Goal: Task Accomplishment & Management: Manage account settings

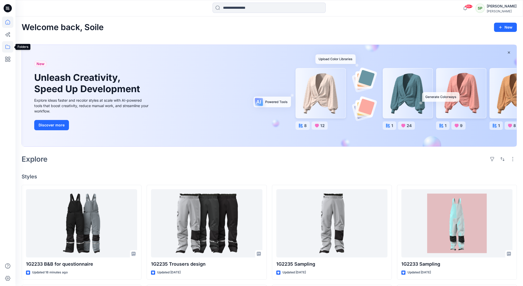
click at [8, 47] on icon at bounding box center [7, 46] width 11 height 11
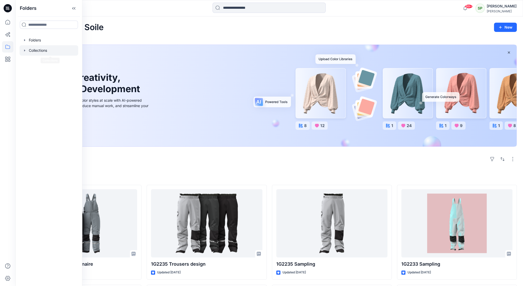
click at [43, 48] on div at bounding box center [49, 50] width 59 height 10
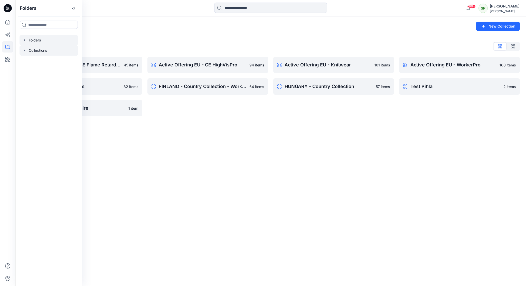
click at [40, 39] on div at bounding box center [49, 40] width 59 height 10
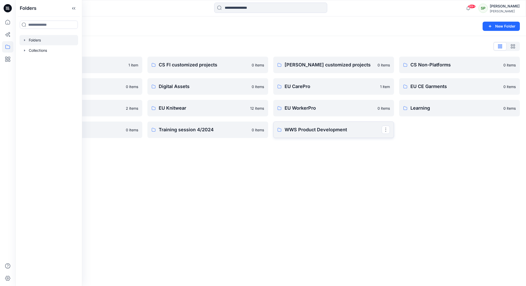
click at [330, 132] on p "WWS Product Development" at bounding box center [333, 129] width 97 height 7
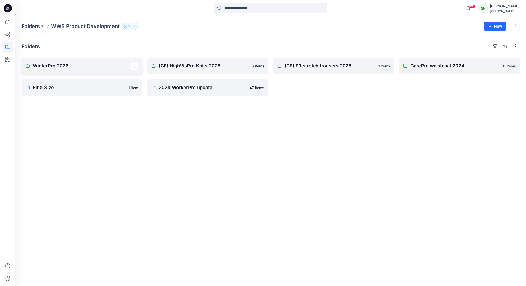
click at [89, 70] on link "WinterPro 2026" at bounding box center [82, 66] width 121 height 16
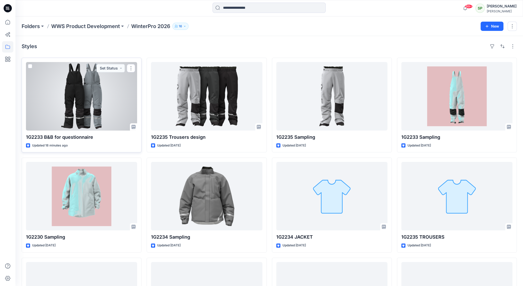
click at [97, 91] on div at bounding box center [81, 96] width 111 height 68
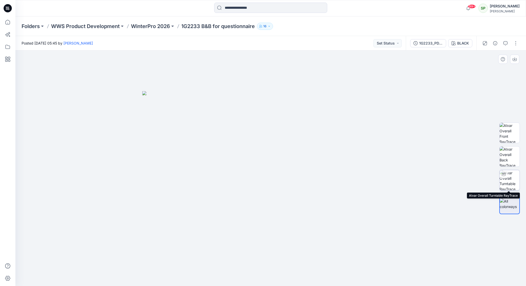
click at [511, 175] on img at bounding box center [510, 180] width 20 height 20
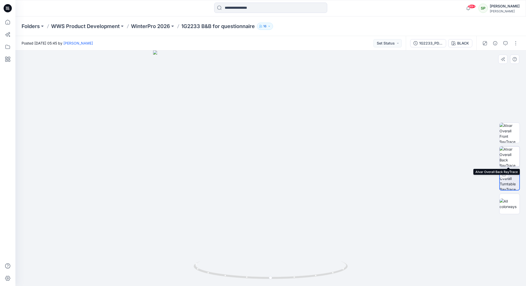
click at [512, 154] on img at bounding box center [510, 156] width 20 height 20
click at [514, 135] on img at bounding box center [510, 133] width 20 height 20
click at [508, 199] on img at bounding box center [510, 203] width 20 height 11
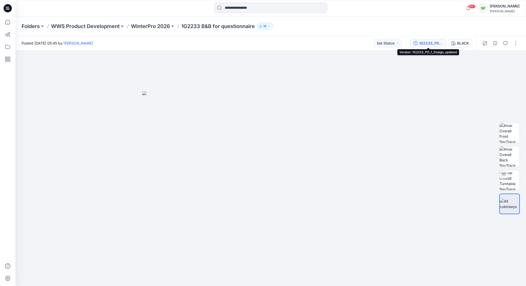
click at [435, 43] on div "1G2233_PD_1_Design_updated" at bounding box center [431, 43] width 24 height 6
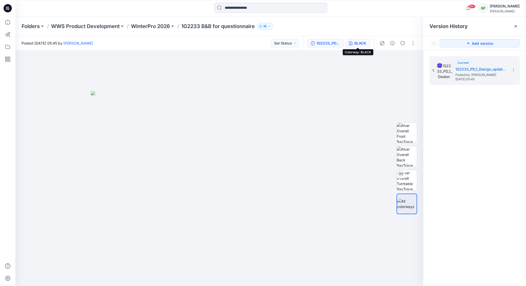
click at [357, 43] on div "BLACK" at bounding box center [361, 43] width 12 height 6
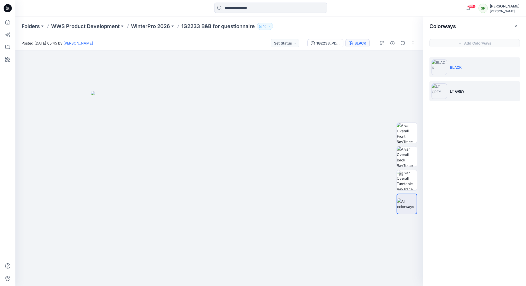
click at [461, 90] on p "LT GREY" at bounding box center [457, 90] width 15 height 5
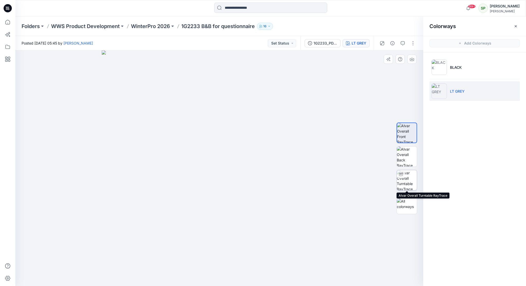
click at [404, 181] on img at bounding box center [407, 180] width 20 height 20
drag, startPoint x: 294, startPoint y: 269, endPoint x: 156, endPoint y: 274, distance: 138.9
click at [156, 274] on icon at bounding box center [220, 270] width 156 height 19
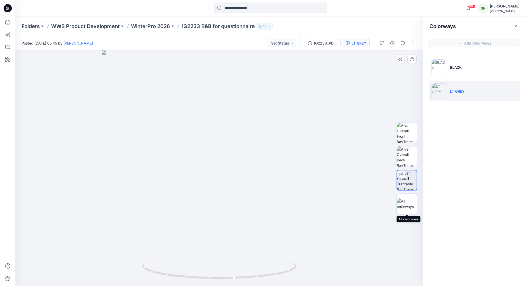
click at [405, 201] on img at bounding box center [407, 203] width 20 height 11
click at [408, 150] on img at bounding box center [407, 156] width 20 height 20
click at [410, 134] on img at bounding box center [407, 133] width 20 height 20
click at [413, 41] on button "button" at bounding box center [413, 43] width 8 height 8
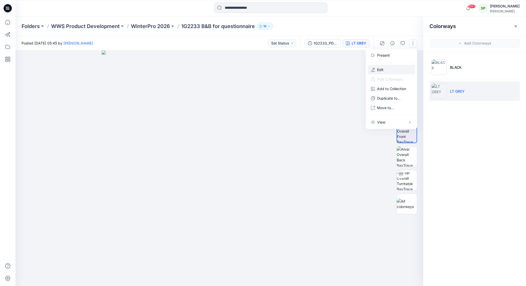
click at [391, 68] on button "Edit" at bounding box center [391, 70] width 47 height 10
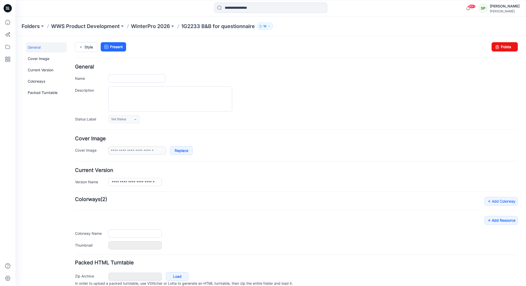
type input "**********"
type input "*****"
type input "**********"
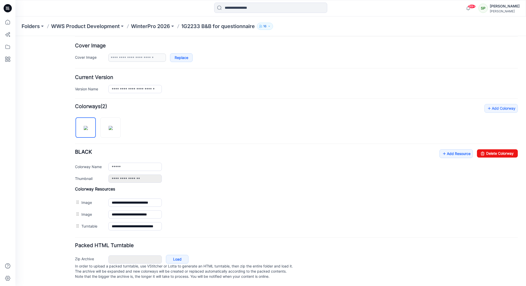
scroll to position [97, 0]
click at [110, 126] on img at bounding box center [111, 128] width 4 height 4
type input "*******"
click at [457, 149] on link "Add Resource" at bounding box center [456, 153] width 33 height 9
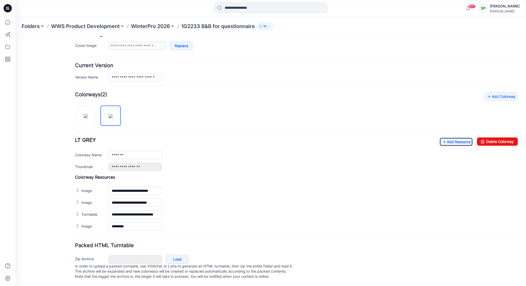
scroll to position [108, 0]
click at [459, 137] on link "Add Resource" at bounding box center [456, 141] width 33 height 9
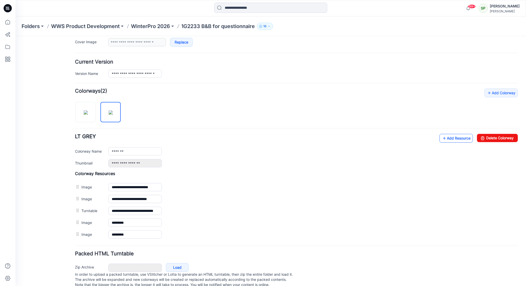
click at [452, 137] on link "Add Resource" at bounding box center [456, 138] width 33 height 9
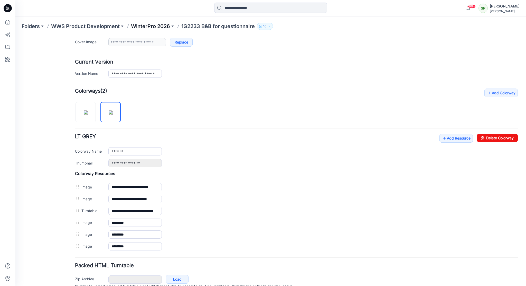
click at [157, 27] on p "WinterPro 2026" at bounding box center [150, 26] width 39 height 7
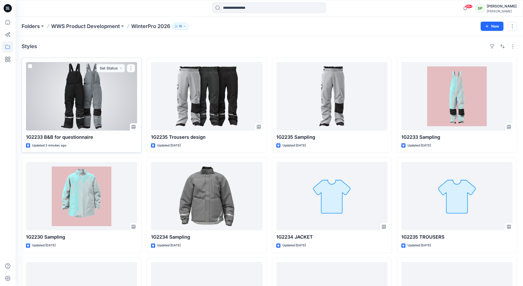
click at [118, 85] on div at bounding box center [81, 96] width 111 height 68
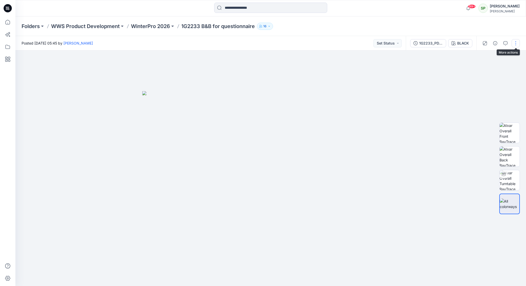
click at [514, 42] on button "button" at bounding box center [516, 43] width 8 height 8
click at [483, 68] on p "Edit" at bounding box center [483, 69] width 6 height 5
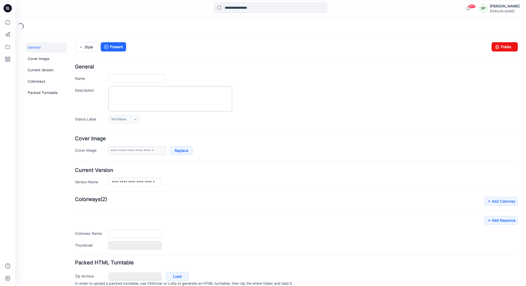
type input "**********"
type input "*****"
type input "**********"
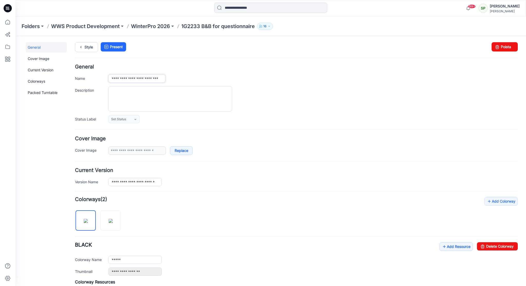
drag, startPoint x: 163, startPoint y: 77, endPoint x: 126, endPoint y: 76, distance: 36.5
click at [126, 76] on input "**********" at bounding box center [136, 78] width 57 height 8
paste input "**********"
click at [114, 78] on input "**********" at bounding box center [136, 78] width 57 height 8
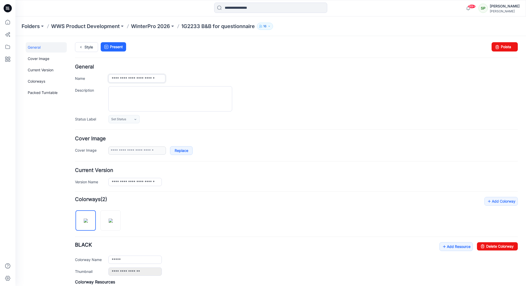
scroll to position [0, 0]
type input "**********"
click at [222, 209] on div "Add Colorway Colorways (2) BLACK Add Resource Delete Colorway Colorway Name ***…" at bounding box center [296, 261] width 443 height 128
click at [113, 90] on textarea "Description" at bounding box center [170, 98] width 124 height 25
paste textarea "**********"
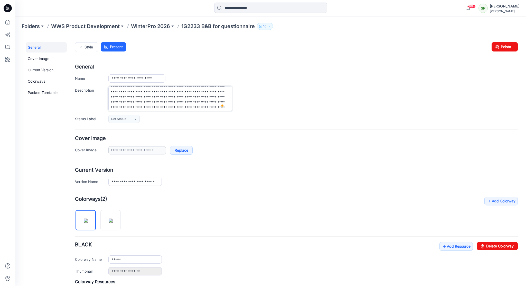
scroll to position [11, 0]
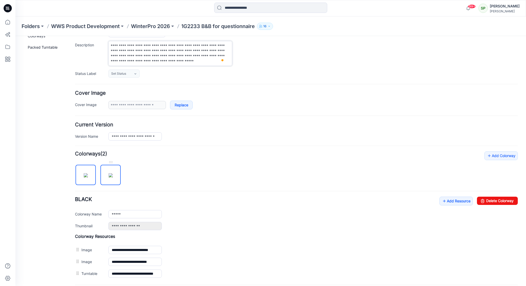
type textarea "**********"
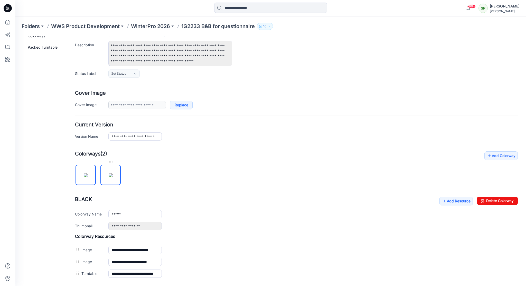
click at [113, 173] on img at bounding box center [111, 175] width 4 height 4
type input "*******"
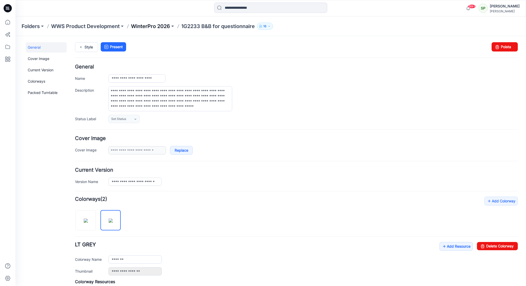
click at [154, 26] on p "WinterPro 2026" at bounding box center [150, 26] width 39 height 7
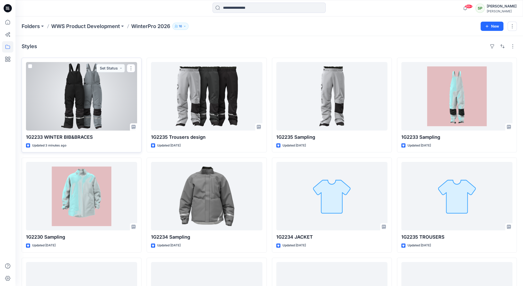
click at [92, 101] on div at bounding box center [81, 96] width 111 height 68
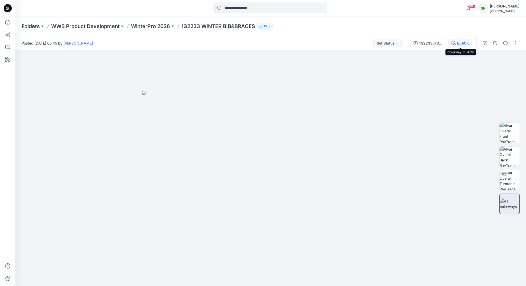
click at [466, 42] on div "BLACK" at bounding box center [464, 43] width 12 height 6
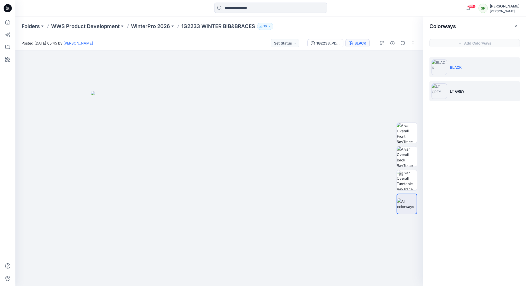
click at [461, 86] on li "LT GREY" at bounding box center [475, 91] width 90 height 20
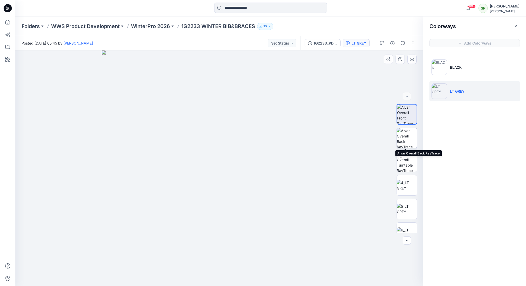
click at [405, 139] on img at bounding box center [407, 138] width 20 height 20
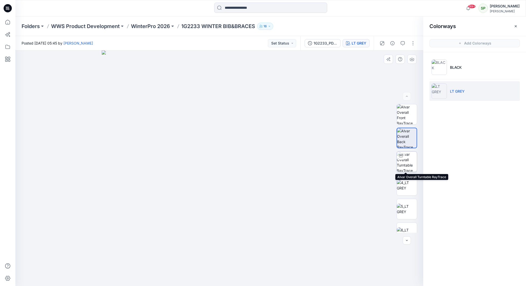
click at [403, 161] on img at bounding box center [407, 161] width 20 height 20
drag, startPoint x: 289, startPoint y: 272, endPoint x: 189, endPoint y: 269, distance: 100.5
click at [189, 269] on icon at bounding box center [220, 270] width 156 height 19
click at [408, 181] on img at bounding box center [407, 185] width 20 height 11
click at [408, 205] on img at bounding box center [407, 208] width 20 height 11
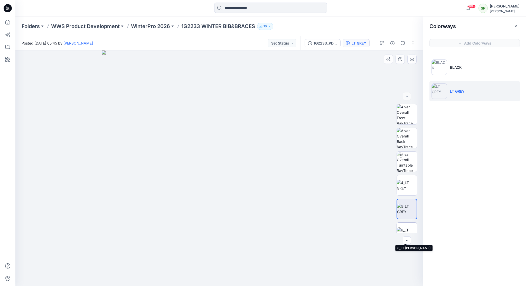
click at [407, 227] on img at bounding box center [407, 232] width 20 height 11
click at [310, 119] on img at bounding box center [219, 167] width 235 height 235
click at [269, 26] on icon "button" at bounding box center [269, 26] width 3 height 3
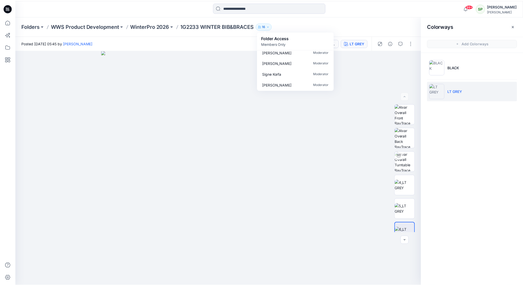
scroll to position [134, 0]
click at [303, 108] on img at bounding box center [219, 167] width 235 height 235
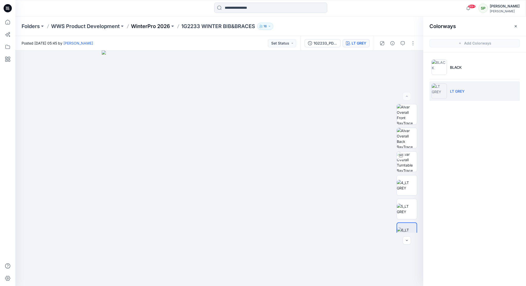
click at [153, 25] on p "WinterPro 2026" at bounding box center [150, 26] width 39 height 7
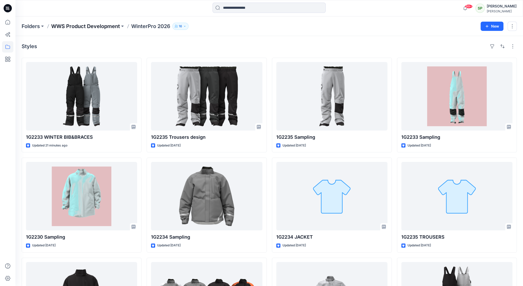
click at [104, 28] on p "WWS Product Development" at bounding box center [85, 26] width 69 height 7
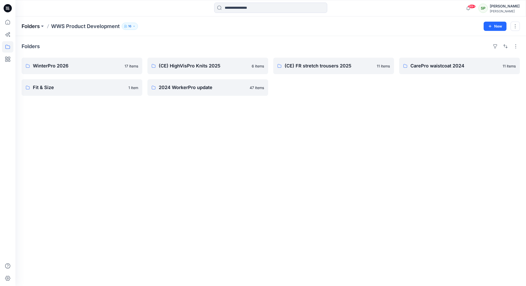
click at [37, 26] on p "Folders" at bounding box center [31, 26] width 18 height 7
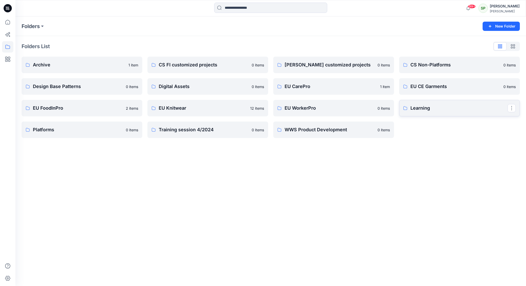
click at [452, 109] on p "Learning" at bounding box center [459, 107] width 97 height 7
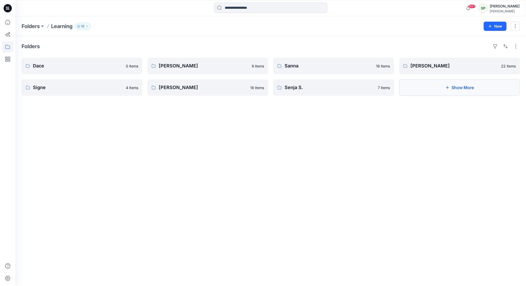
click at [469, 88] on button "Show More" at bounding box center [459, 87] width 121 height 16
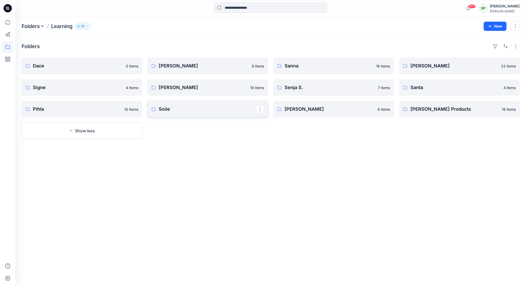
click at [222, 109] on p "Soile" at bounding box center [207, 108] width 97 height 7
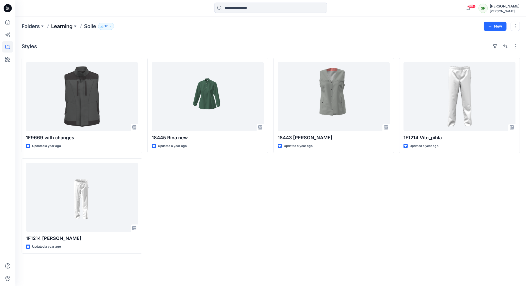
click at [62, 23] on p "Learning" at bounding box center [62, 26] width 22 height 7
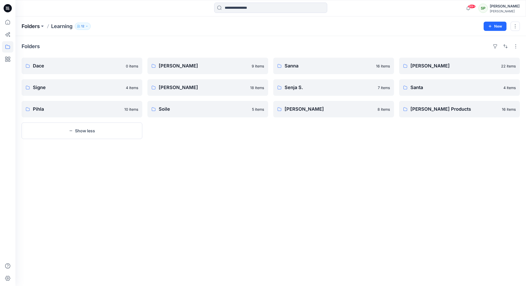
click at [36, 26] on p "Folders" at bounding box center [31, 26] width 18 height 7
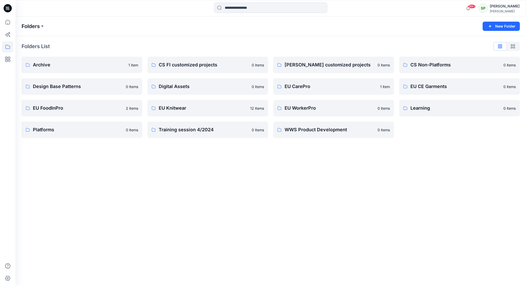
click at [30, 27] on p "Folders" at bounding box center [31, 26] width 18 height 7
click at [330, 128] on p "WWS Product Development" at bounding box center [333, 129] width 97 height 7
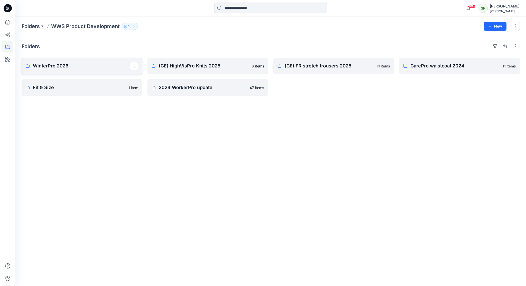
click at [71, 65] on p "WinterPro 2026" at bounding box center [81, 65] width 97 height 7
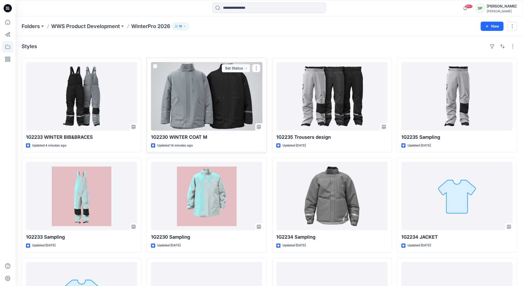
click at [251, 114] on div at bounding box center [206, 96] width 111 height 68
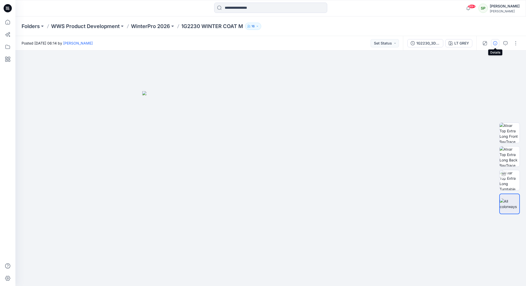
click at [496, 42] on icon "button" at bounding box center [495, 43] width 4 height 4
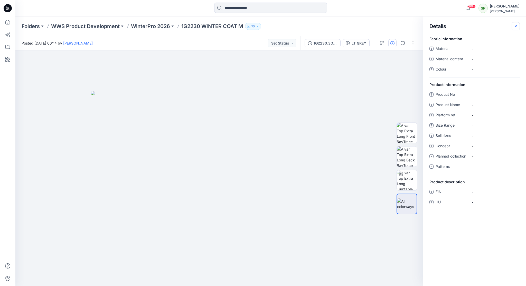
click at [517, 24] on button "button" at bounding box center [516, 26] width 8 height 8
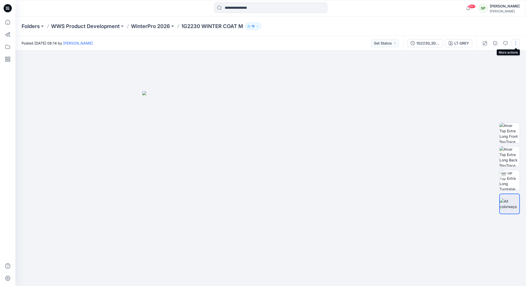
click at [516, 42] on button "button" at bounding box center [516, 43] width 8 height 8
click at [481, 68] on p "Edit" at bounding box center [483, 69] width 6 height 5
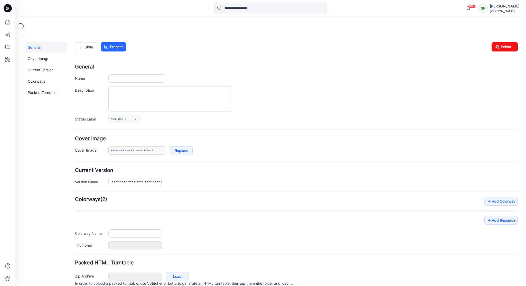
type input "**********"
type input "*******"
type input "**********"
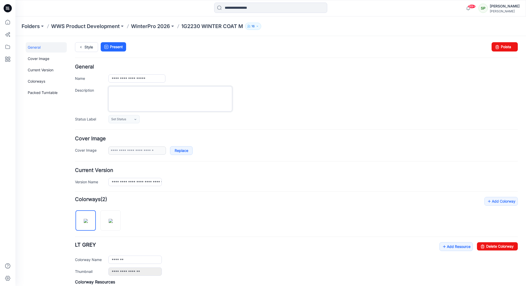
click at [120, 88] on textarea "Description" at bounding box center [170, 98] width 124 height 25
paste textarea "**********"
type textarea "**********"
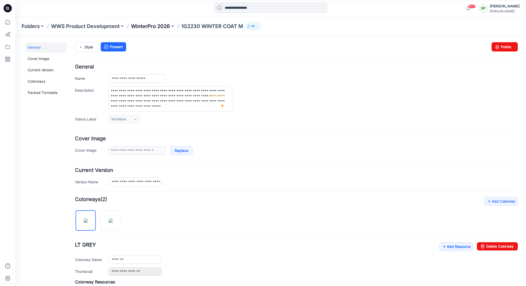
click at [148, 23] on p "WinterPro 2026" at bounding box center [150, 26] width 39 height 7
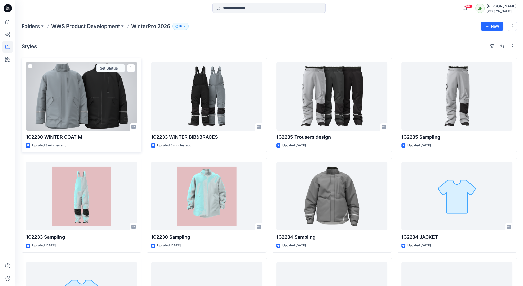
click at [87, 97] on div at bounding box center [81, 96] width 111 height 68
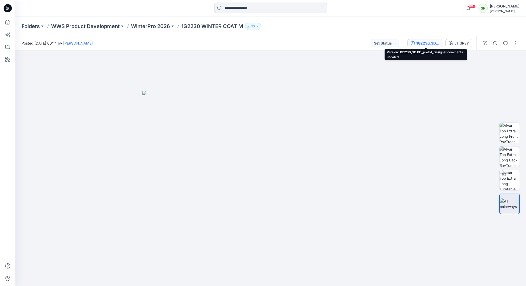
click at [424, 44] on div "1G2230_3D PD_proto1_Designer comments updated" at bounding box center [429, 43] width 24 height 6
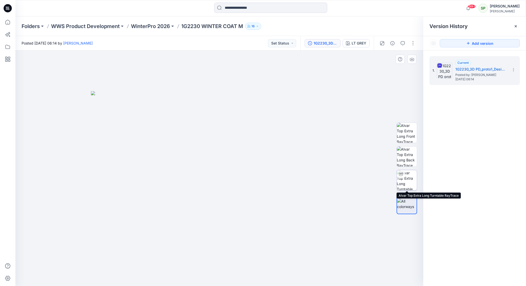
click at [402, 176] on div at bounding box center [401, 174] width 8 height 8
drag, startPoint x: 286, startPoint y: 273, endPoint x: 177, endPoint y: 273, distance: 109.2
click at [181, 273] on icon at bounding box center [220, 270] width 156 height 19
drag, startPoint x: 275, startPoint y: 275, endPoint x: 239, endPoint y: 279, distance: 35.7
click at [239, 279] on icon at bounding box center [220, 270] width 156 height 19
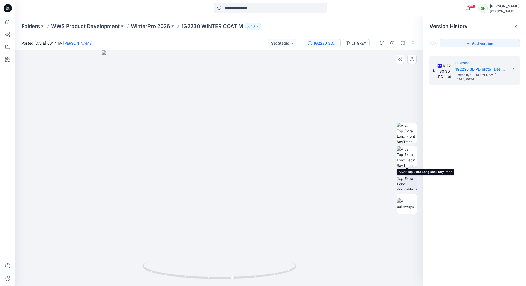
click at [409, 150] on img at bounding box center [407, 156] width 20 height 20
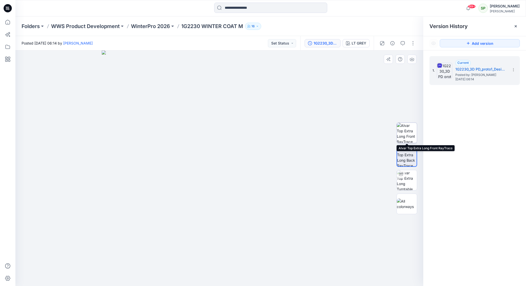
click at [406, 129] on img at bounding box center [407, 133] width 20 height 20
click at [410, 204] on img at bounding box center [407, 203] width 20 height 11
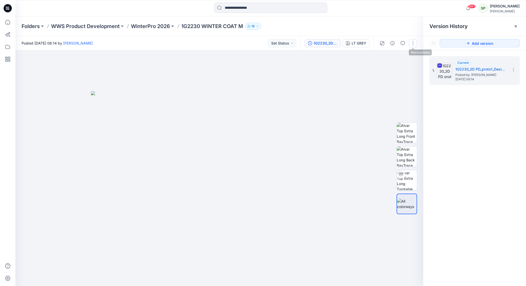
click at [411, 41] on button "button" at bounding box center [413, 43] width 8 height 8
click at [385, 69] on button "Edit" at bounding box center [391, 70] width 47 height 10
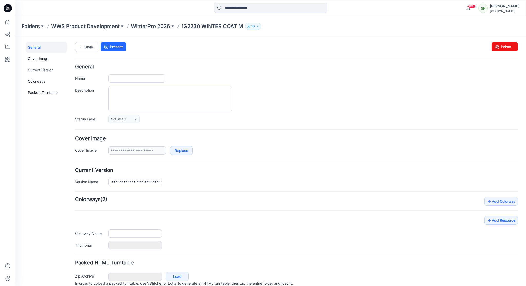
type input "**********"
type textarea "**********"
type input "*******"
type input "**********"
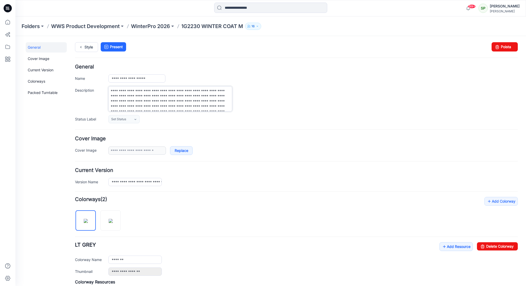
drag, startPoint x: 120, startPoint y: 90, endPoint x: 108, endPoint y: 90, distance: 12.3
click at [108, 90] on div "Description" at bounding box center [296, 98] width 443 height 25
click at [159, 26] on p "WinterPro 2026" at bounding box center [150, 26] width 39 height 7
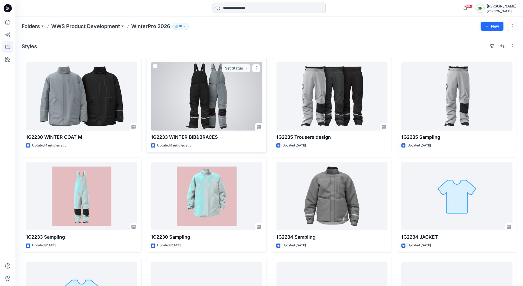
click at [207, 94] on div at bounding box center [206, 96] width 111 height 68
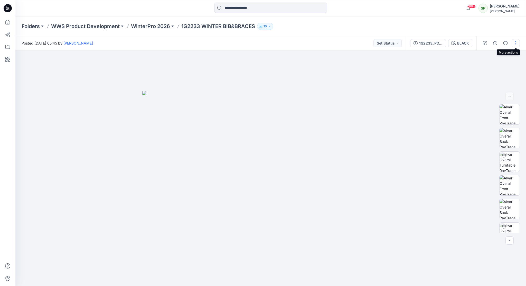
click at [516, 42] on button "button" at bounding box center [516, 43] width 8 height 8
click at [478, 67] on button "Edit" at bounding box center [494, 70] width 47 height 10
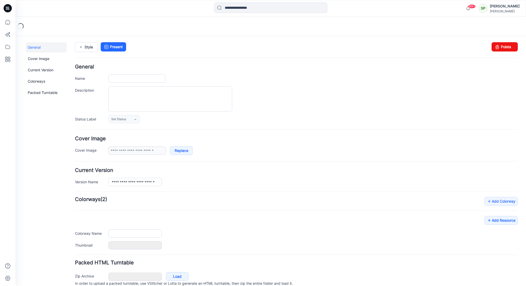
type input "**********"
type textarea "**********"
type input "*****"
type input "**********"
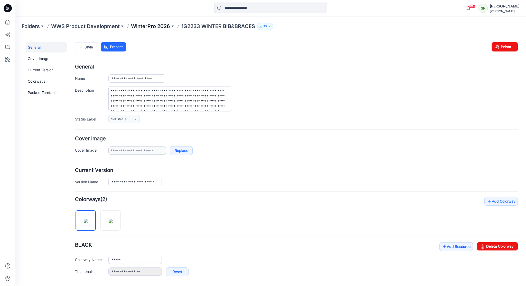
click at [152, 23] on p "WinterPro 2026" at bounding box center [150, 26] width 39 height 7
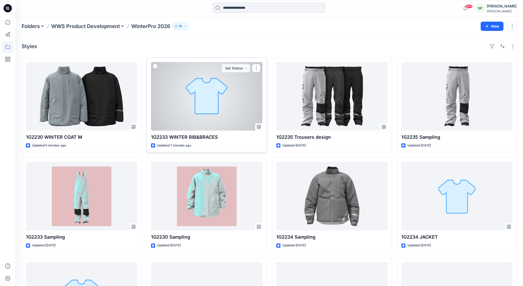
click at [206, 92] on div at bounding box center [206, 96] width 111 height 68
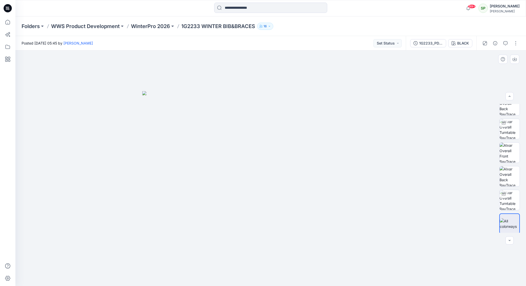
scroll to position [34, 0]
click at [509, 110] on img at bounding box center [510, 104] width 20 height 20
click at [518, 41] on button "button" at bounding box center [516, 43] width 8 height 8
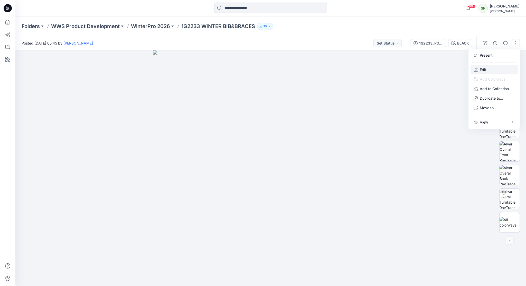
click at [483, 67] on button "Edit" at bounding box center [494, 70] width 47 height 10
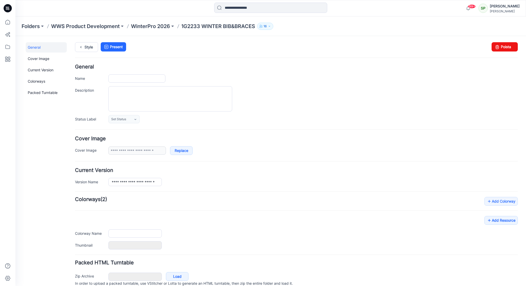
type input "**********"
type textarea "**********"
type input "*****"
type input "**********"
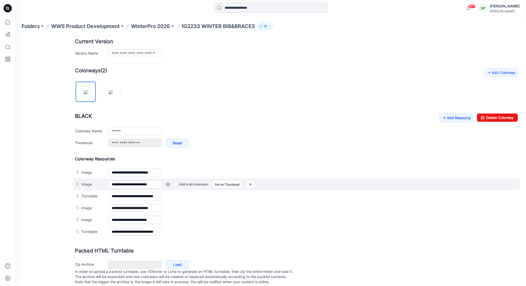
scroll to position [138, 0]
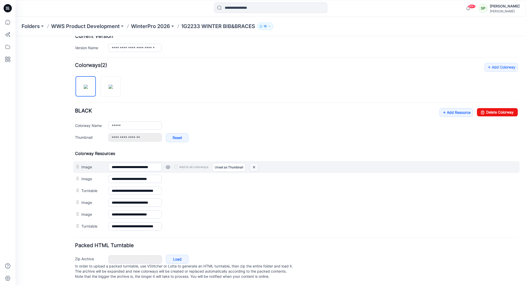
drag, startPoint x: 255, startPoint y: 162, endPoint x: 303, endPoint y: 53, distance: 118.5
click at [255, 163] on img at bounding box center [254, 167] width 8 height 8
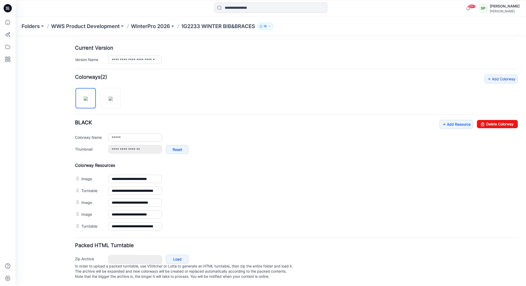
scroll to position [120, 0]
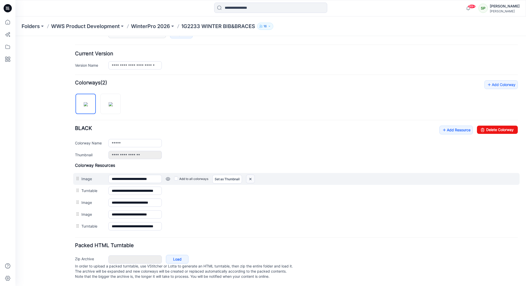
drag, startPoint x: 252, startPoint y: 172, endPoint x: 299, endPoint y: 54, distance: 127.4
click at [252, 175] on img at bounding box center [250, 179] width 8 height 8
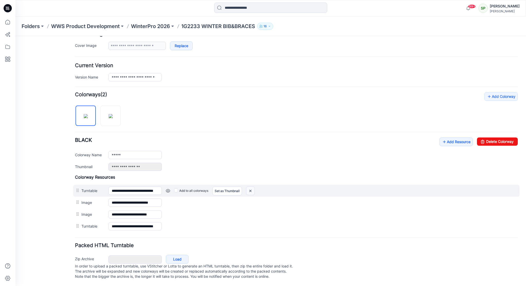
drag, startPoint x: 252, startPoint y: 186, endPoint x: 302, endPoint y: 60, distance: 135.2
click at [252, 186] on img at bounding box center [250, 190] width 8 height 8
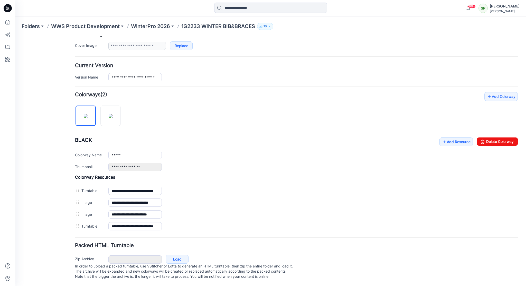
scroll to position [97, 0]
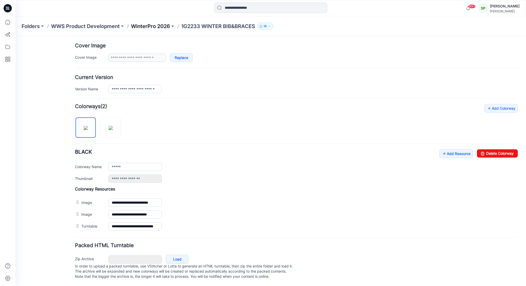
click at [154, 25] on p "WinterPro 2026" at bounding box center [150, 26] width 39 height 7
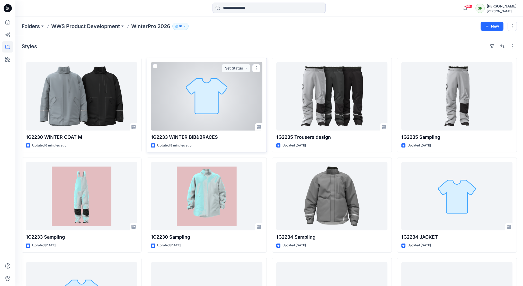
click at [217, 92] on div at bounding box center [206, 96] width 111 height 68
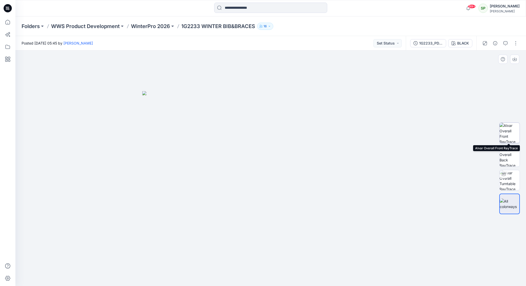
click at [510, 130] on img at bounding box center [510, 133] width 20 height 20
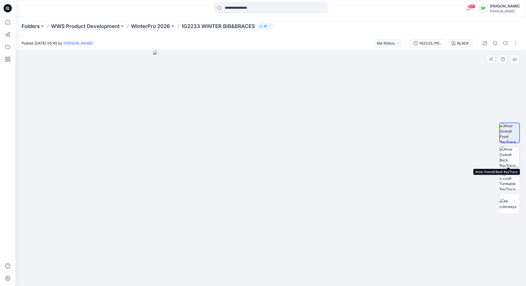
click at [512, 154] on img at bounding box center [510, 156] width 20 height 20
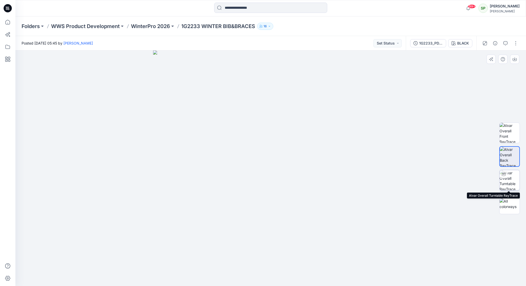
click at [511, 180] on img at bounding box center [510, 180] width 20 height 20
drag, startPoint x: 325, startPoint y: 276, endPoint x: 191, endPoint y: 246, distance: 137.2
click at [191, 246] on div at bounding box center [270, 167] width 511 height 235
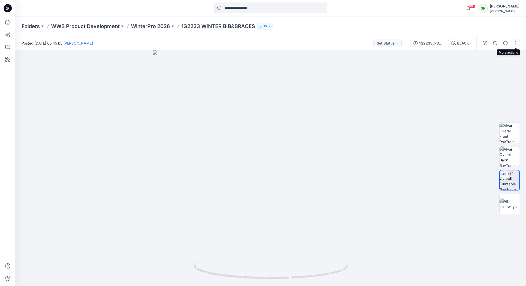
click at [518, 41] on button "button" at bounding box center [516, 43] width 8 height 8
click at [483, 67] on p "Edit" at bounding box center [483, 69] width 6 height 5
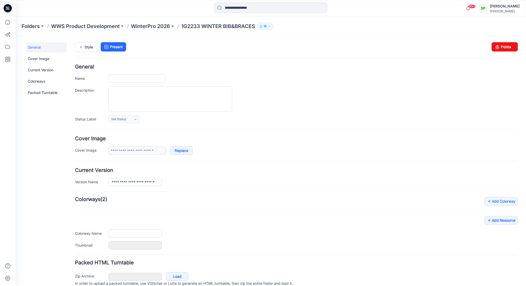
type input "**********"
type textarea "**********"
type input "*****"
type input "**********"
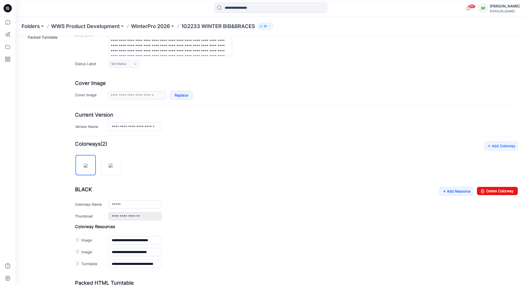
scroll to position [77, 0]
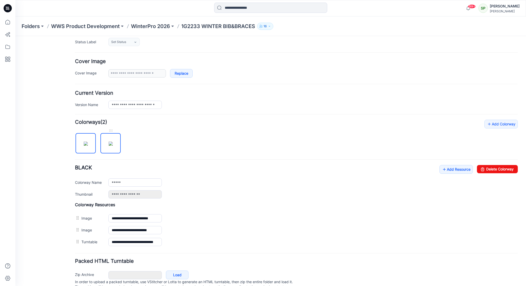
click at [113, 145] on img at bounding box center [111, 143] width 4 height 4
type input "*******"
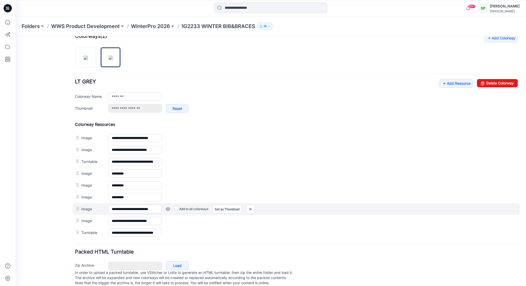
scroll to position [173, 0]
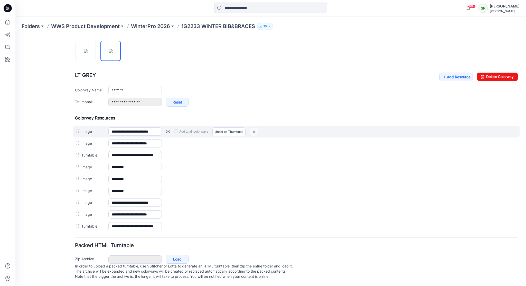
drag, startPoint x: 257, startPoint y: 126, endPoint x: 303, endPoint y: 52, distance: 87.0
click at [257, 127] on img at bounding box center [254, 131] width 8 height 8
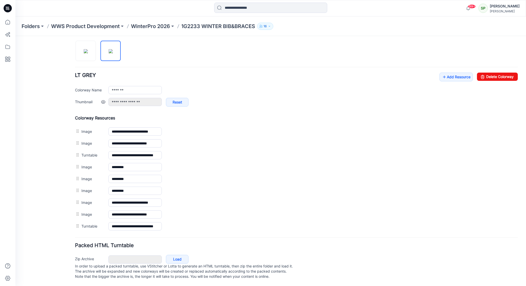
scroll to position [155, 0]
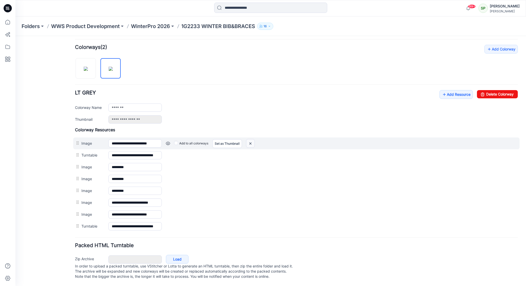
drag, startPoint x: 252, startPoint y: 138, endPoint x: 301, endPoint y: 53, distance: 97.6
click at [252, 139] on img at bounding box center [250, 143] width 8 height 8
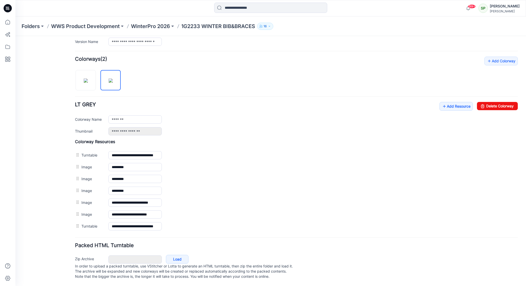
scroll to position [143, 0]
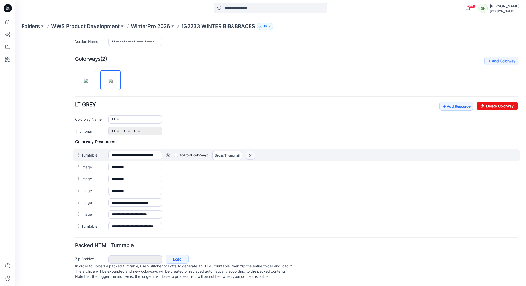
click at [250, 151] on img at bounding box center [250, 155] width 8 height 8
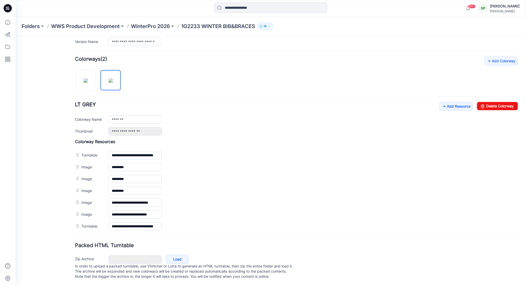
scroll to position [132, 0]
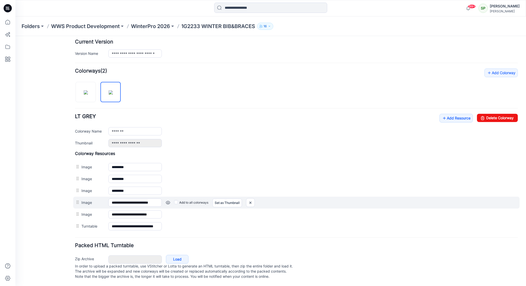
click at [86, 199] on label "Image" at bounding box center [92, 202] width 22 height 6
click at [108, 198] on input "**********" at bounding box center [134, 202] width 53 height 8
click at [86, 199] on label "Image" at bounding box center [92, 202] width 22 height 6
click at [108, 198] on input "**********" at bounding box center [134, 202] width 53 height 8
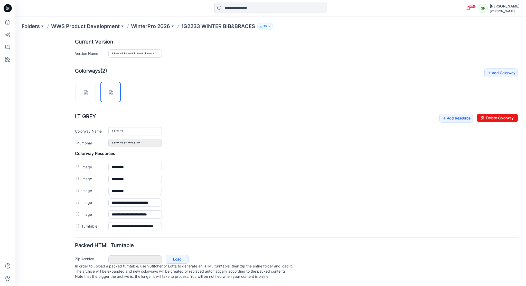
drag, startPoint x: 83, startPoint y: 197, endPoint x: 88, endPoint y: 156, distance: 41.4
click at [88, 156] on div "**********" at bounding box center [296, 191] width 443 height 81
drag, startPoint x: 111, startPoint y: 88, endPoint x: 136, endPoint y: 86, distance: 25.2
click at [136, 86] on div "**********" at bounding box center [296, 149] width 443 height 163
click at [111, 77] on div at bounding box center [110, 79] width 20 height 5
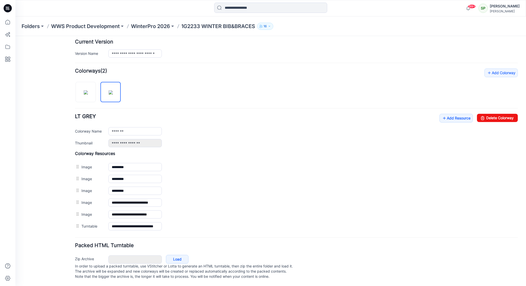
click at [318, 80] on div "**********" at bounding box center [296, 149] width 443 height 163
drag, startPoint x: 114, startPoint y: 84, endPoint x: 221, endPoint y: 73, distance: 107.0
click at [221, 73] on div "**********" at bounding box center [296, 149] width 443 height 163
click at [113, 90] on img at bounding box center [111, 92] width 4 height 4
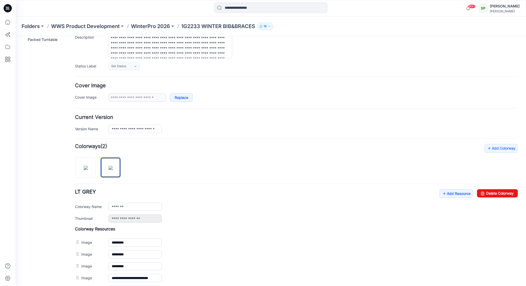
scroll to position [54, 0]
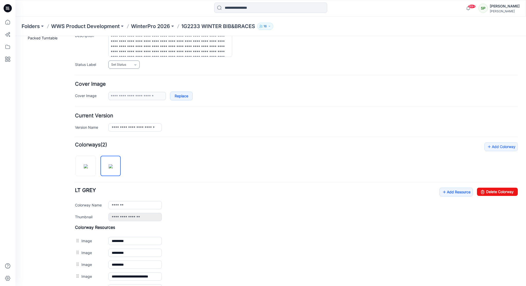
click at [136, 63] on icon at bounding box center [135, 65] width 4 height 4
click at [135, 107] on link "3D Design Image" at bounding box center [129, 109] width 39 height 11
click at [135, 61] on link "3D Design Image" at bounding box center [123, 64] width 31 height 8
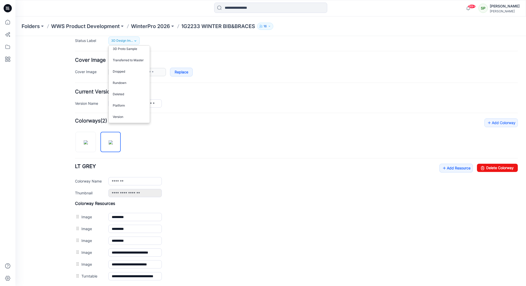
scroll to position [80, 0]
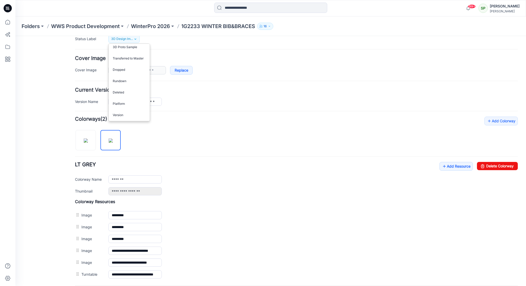
click at [184, 132] on div "**********" at bounding box center [296, 197] width 443 height 163
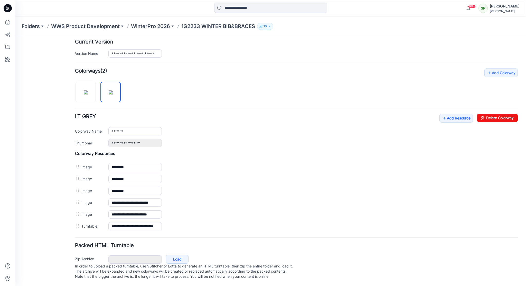
scroll to position [132, 0]
click at [159, 26] on p "WinterPro 2026" at bounding box center [150, 26] width 39 height 7
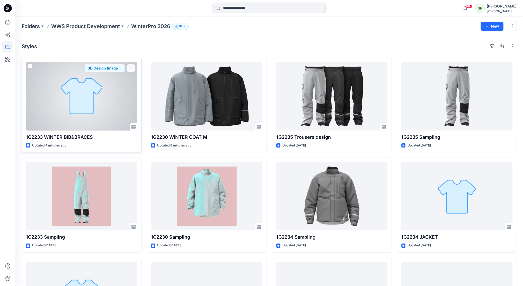
click at [133, 67] on button "button" at bounding box center [131, 68] width 8 height 8
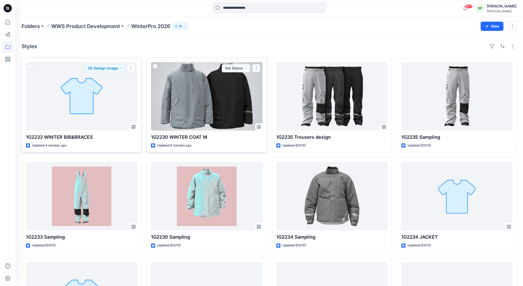
click at [259, 67] on button "button" at bounding box center [256, 68] width 8 height 8
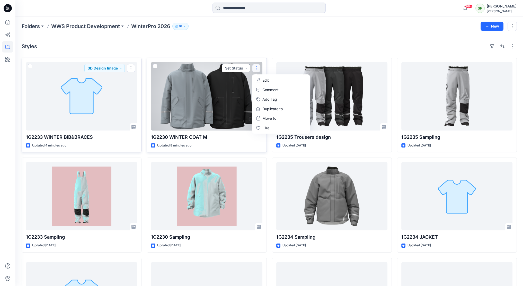
click at [236, 67] on button "Set Status" at bounding box center [236, 68] width 28 height 8
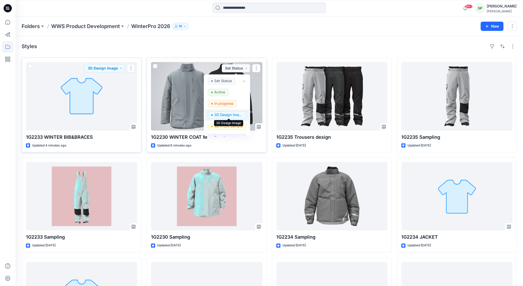
click at [230, 115] on p "3D Design Image" at bounding box center [228, 114] width 29 height 7
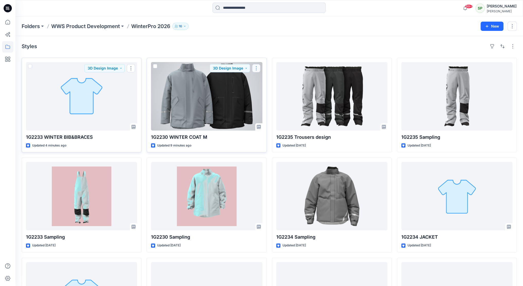
click at [257, 67] on button "button" at bounding box center [256, 68] width 8 height 8
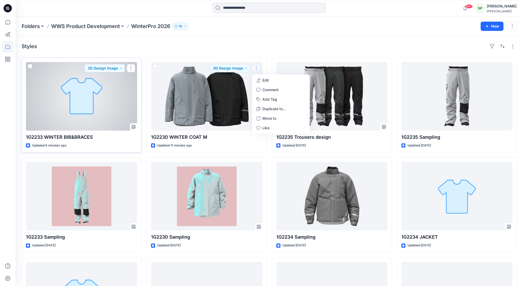
click at [100, 109] on div at bounding box center [81, 96] width 111 height 68
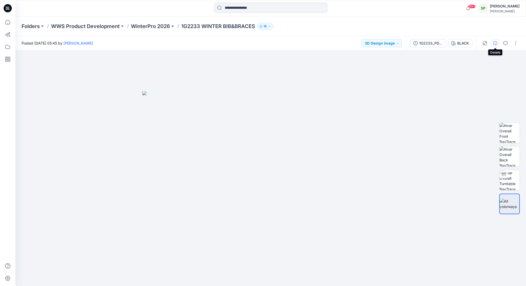
click at [498, 43] on button "button" at bounding box center [495, 43] width 8 height 8
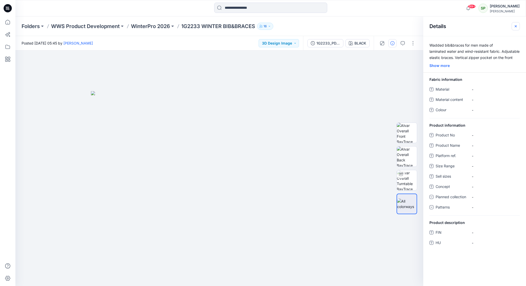
click at [514, 26] on icon "button" at bounding box center [516, 26] width 4 height 4
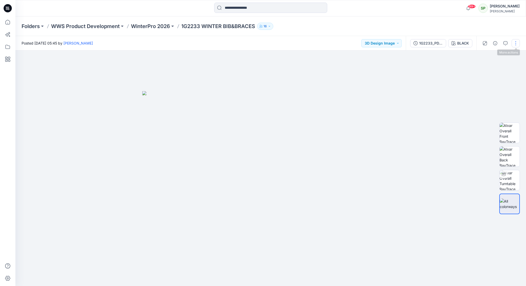
click at [518, 42] on button "button" at bounding box center [516, 43] width 8 height 8
click at [485, 68] on p "Edit" at bounding box center [483, 69] width 6 height 5
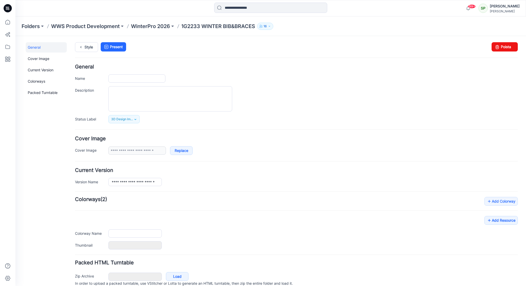
type input "**********"
type textarea "**********"
type input "*****"
type input "**********"
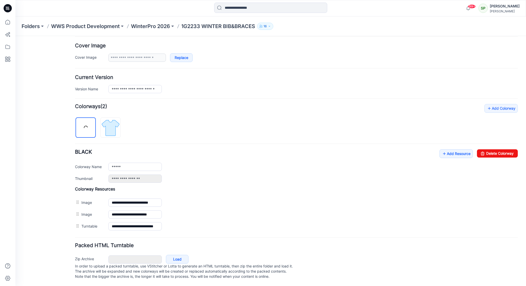
scroll to position [97, 0]
click at [115, 122] on img at bounding box center [110, 127] width 19 height 19
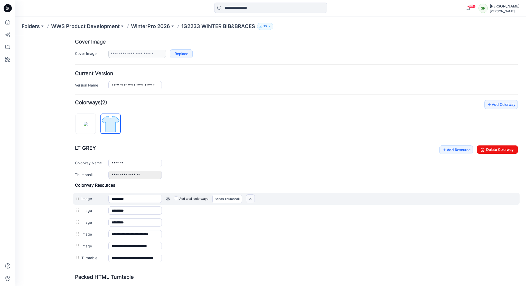
drag, startPoint x: 250, startPoint y: 196, endPoint x: 304, endPoint y: 52, distance: 153.9
click at [250, 196] on img at bounding box center [250, 198] width 8 height 8
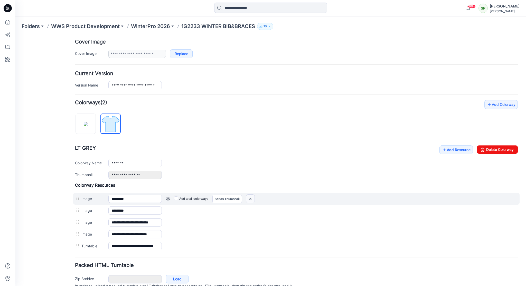
drag, startPoint x: 250, startPoint y: 196, endPoint x: 302, endPoint y: 55, distance: 150.4
click at [250, 196] on img at bounding box center [250, 198] width 8 height 8
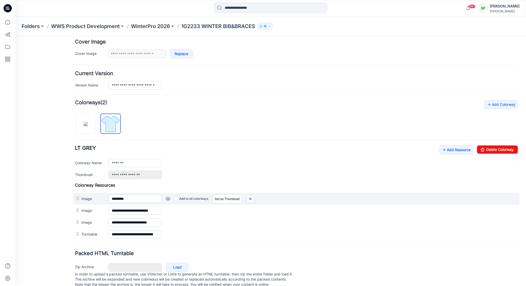
click at [252, 197] on img at bounding box center [250, 198] width 8 height 8
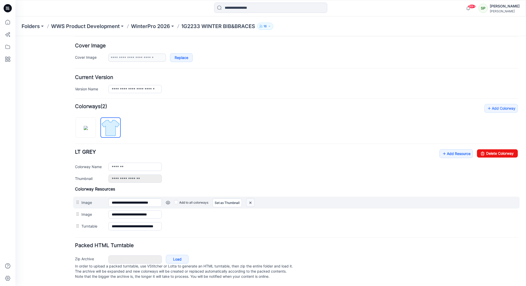
drag, startPoint x: 250, startPoint y: 197, endPoint x: 304, endPoint y: 52, distance: 154.7
click at [250, 198] on img at bounding box center [250, 202] width 8 height 8
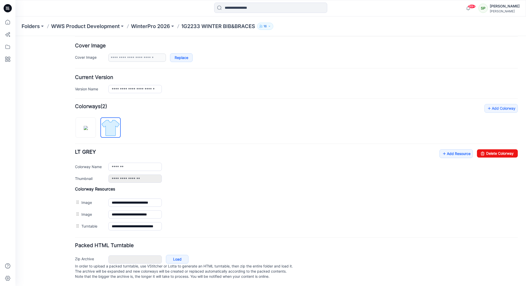
scroll to position [85, 0]
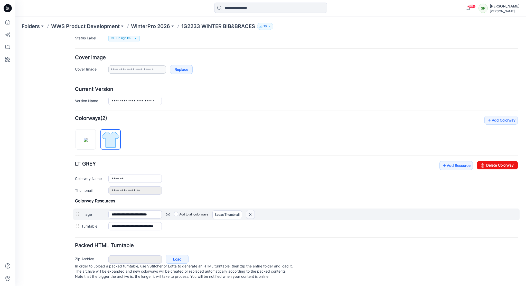
click at [254, 210] on img at bounding box center [250, 214] width 8 height 8
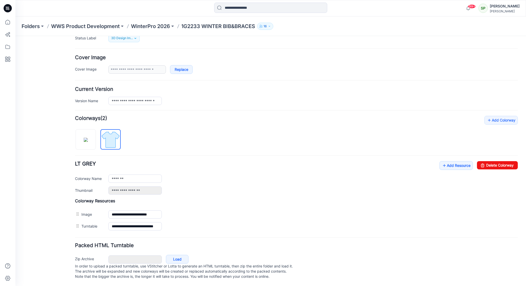
scroll to position [73, 0]
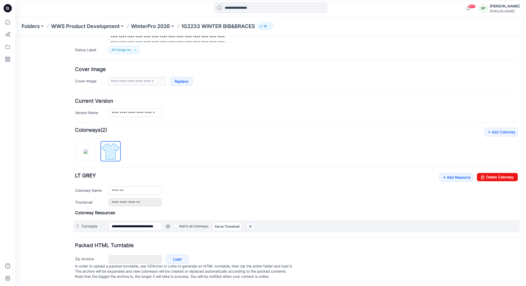
click at [250, 222] on img at bounding box center [250, 226] width 8 height 8
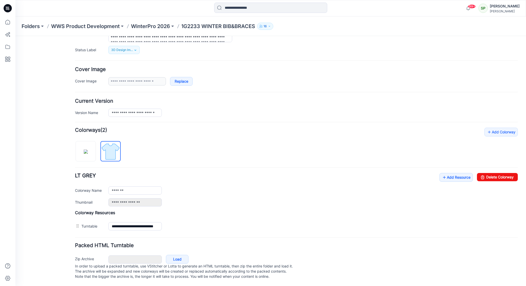
scroll to position [56, 0]
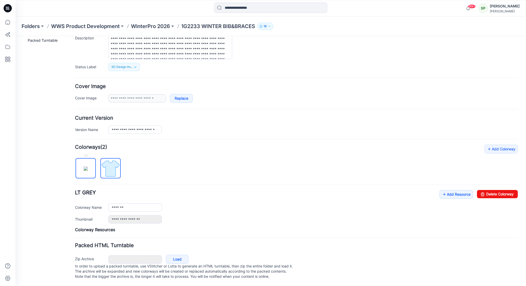
click at [87, 166] on img at bounding box center [86, 168] width 4 height 4
type input "*****"
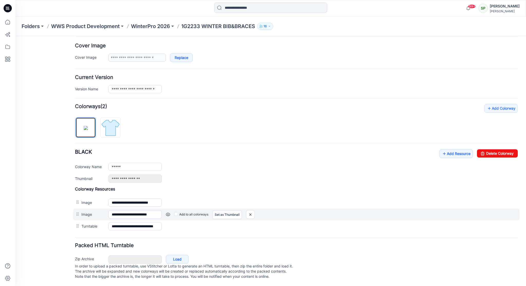
scroll to position [97, 0]
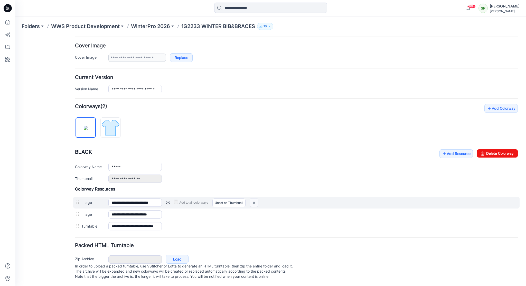
drag, startPoint x: 256, startPoint y: 197, endPoint x: 305, endPoint y: 54, distance: 151.0
click at [256, 198] on img at bounding box center [254, 202] width 8 height 8
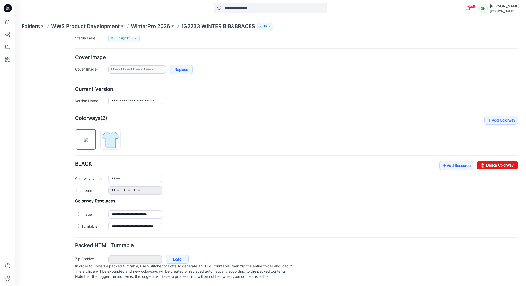
scroll to position [85, 0]
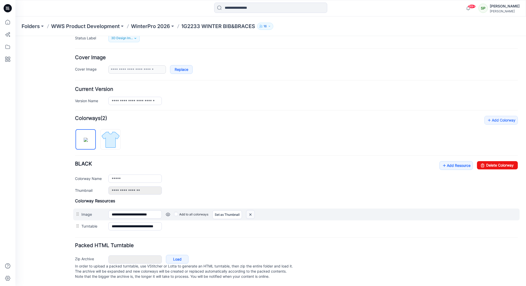
click at [253, 210] on img at bounding box center [250, 214] width 8 height 8
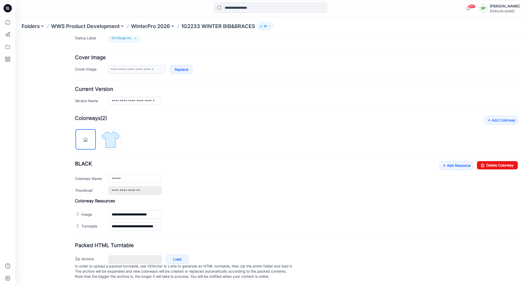
scroll to position [73, 0]
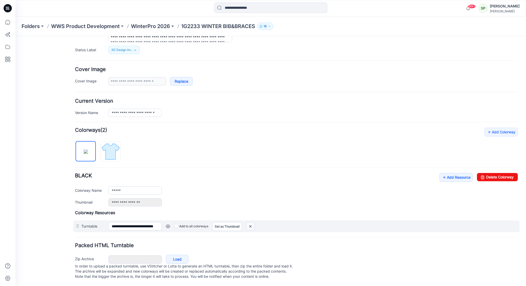
drag, startPoint x: 252, startPoint y: 222, endPoint x: 307, endPoint y: 58, distance: 173.9
click at [252, 222] on img at bounding box center [250, 226] width 8 height 8
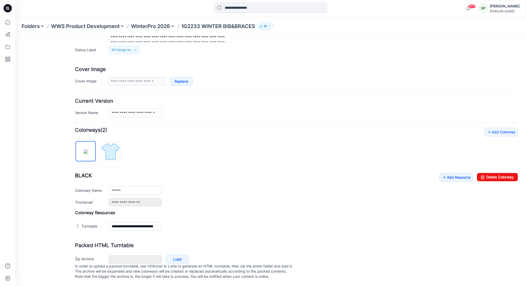
scroll to position [56, 0]
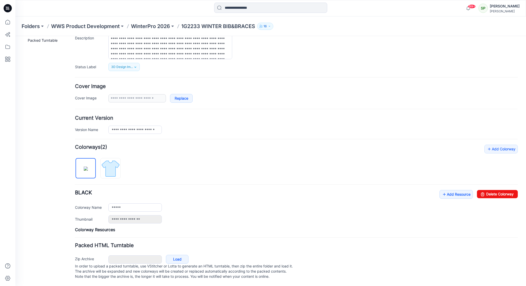
drag, startPoint x: 111, startPoint y: 159, endPoint x: 177, endPoint y: 133, distance: 70.0
click at [177, 133] on form "**********" at bounding box center [296, 146] width 443 height 268
click at [88, 166] on img at bounding box center [86, 168] width 4 height 4
click at [179, 154] on div "Add Colorway Colorways (2) BLACK Add Resource Delete Colorway Colorway Name ***…" at bounding box center [296, 187] width 443 height 87
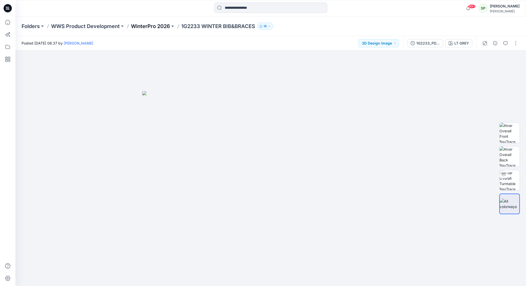
click at [154, 26] on p "WinterPro 2026" at bounding box center [150, 26] width 39 height 7
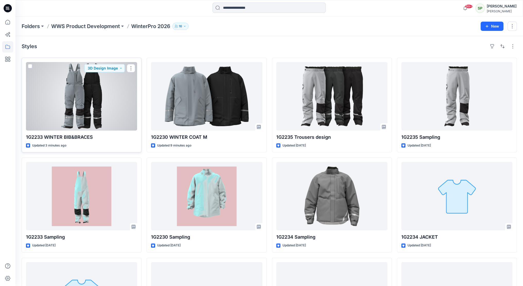
click at [98, 100] on div at bounding box center [81, 96] width 111 height 68
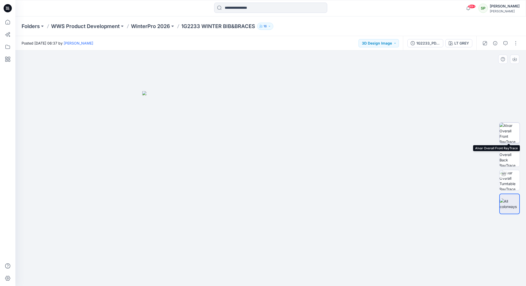
click at [508, 131] on img at bounding box center [510, 133] width 20 height 20
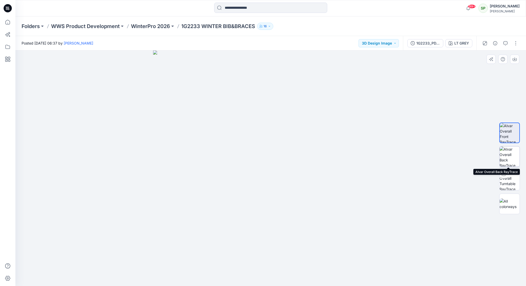
click at [514, 153] on img at bounding box center [510, 156] width 20 height 20
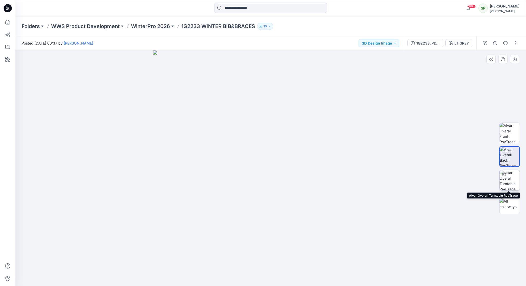
click at [509, 176] on img at bounding box center [510, 180] width 20 height 20
drag, startPoint x: 339, startPoint y: 272, endPoint x: 202, endPoint y: 248, distance: 138.4
click at [202, 248] on div at bounding box center [270, 167] width 511 height 235
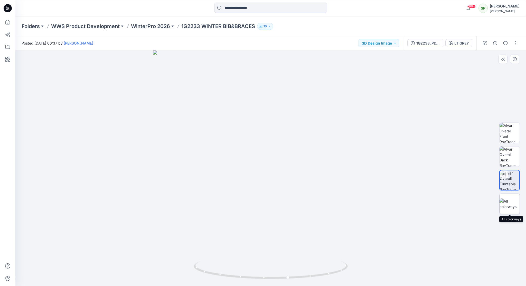
click at [511, 200] on img at bounding box center [510, 203] width 20 height 11
click at [102, 25] on p "WWS Product Development" at bounding box center [85, 26] width 69 height 7
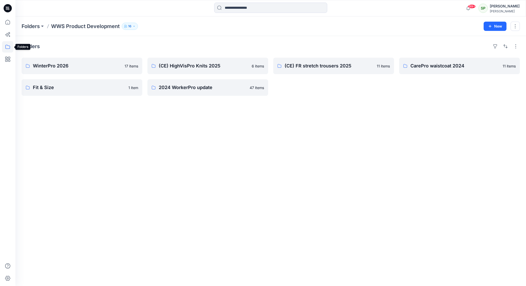
click at [7, 48] on icon at bounding box center [7, 46] width 11 height 11
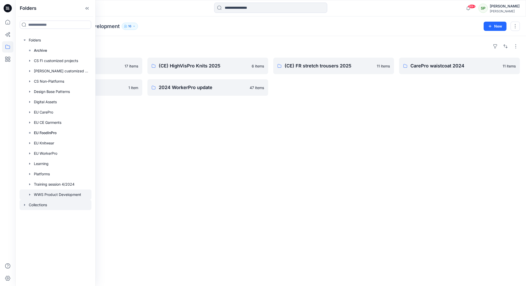
click at [47, 202] on div at bounding box center [56, 204] width 72 height 10
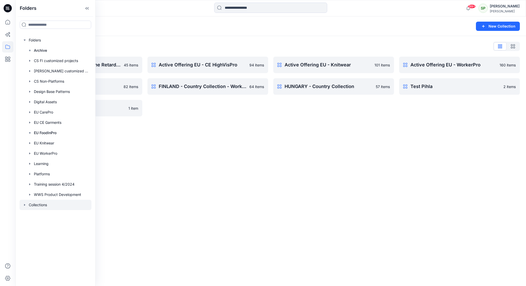
click at [350, 167] on div "Collections New Collection Collections List Active Offering EU - CE Flame Retar…" at bounding box center [270, 150] width 511 height 269
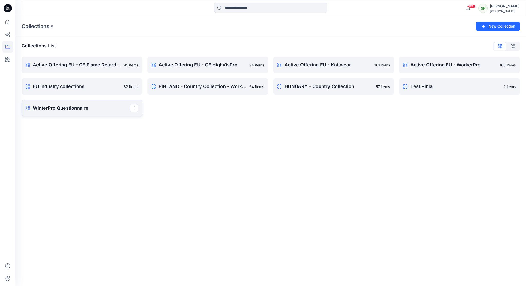
click at [112, 107] on p "WinterPro Questionnaire" at bounding box center [81, 107] width 97 height 7
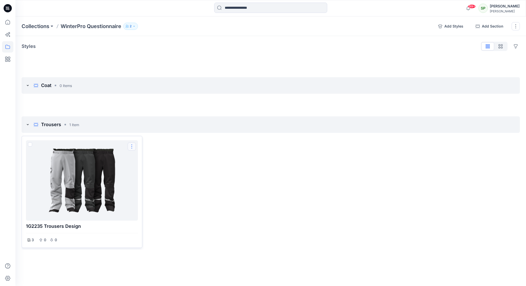
click at [131, 144] on button "Options" at bounding box center [132, 146] width 8 height 8
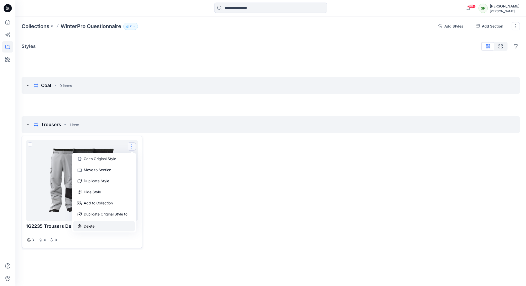
click at [104, 224] on button "Delete" at bounding box center [104, 226] width 62 height 10
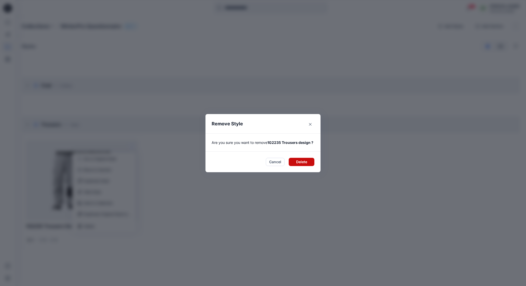
click at [303, 165] on button "Delete" at bounding box center [302, 162] width 26 height 8
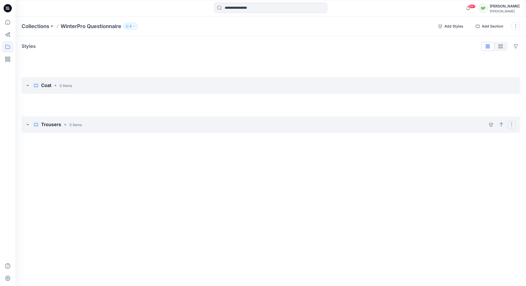
click at [513, 123] on button "Options" at bounding box center [512, 124] width 8 height 8
click at [486, 149] on button "Delete section" at bounding box center [487, 150] width 53 height 10
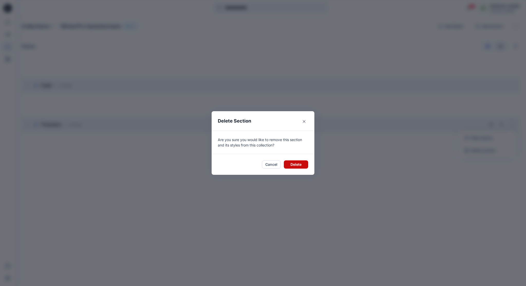
click at [301, 163] on button "Delete" at bounding box center [296, 164] width 24 height 8
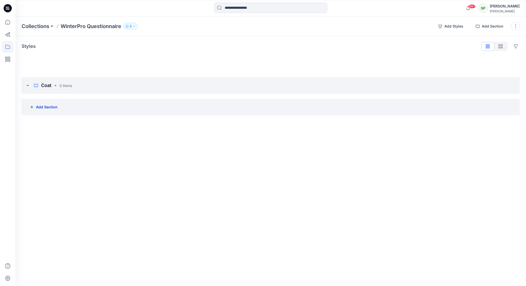
click at [44, 106] on button "Add Section" at bounding box center [44, 107] width 36 height 10
type input "**********"
click at [95, 142] on div "**********" at bounding box center [270, 150] width 511 height 269
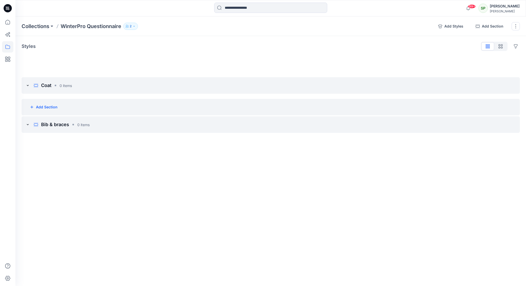
click at [131, 28] on p "2" at bounding box center [131, 26] width 2 height 6
click at [193, 40] on icon "button" at bounding box center [194, 42] width 4 height 4
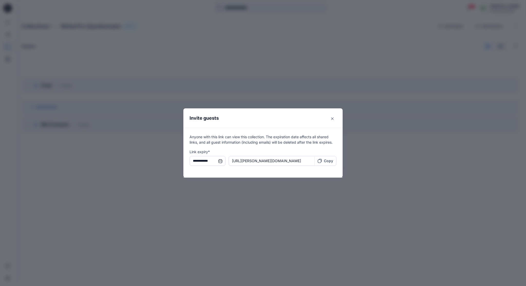
click at [220, 160] on input "**********" at bounding box center [208, 161] width 36 height 10
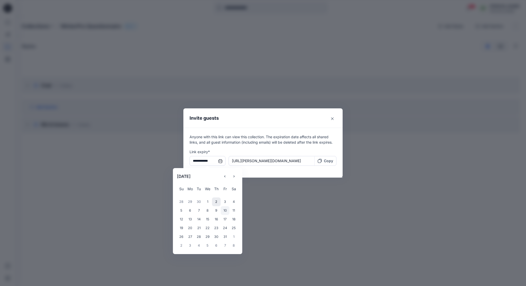
click at [225, 208] on div "10" at bounding box center [225, 210] width 9 height 9
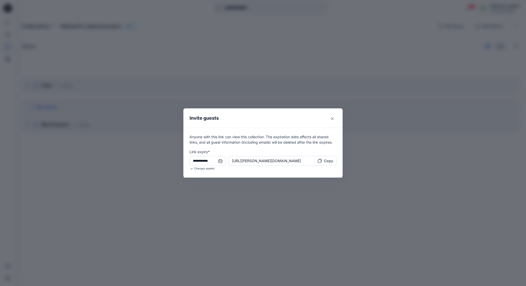
type input "**********"
click at [334, 118] on button "Close" at bounding box center [332, 118] width 8 height 8
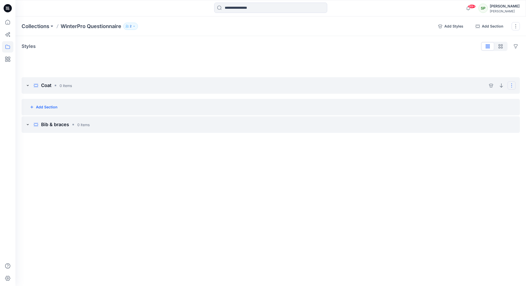
click at [511, 85] on button "Options" at bounding box center [512, 85] width 8 height 8
click at [29, 85] on icon at bounding box center [28, 85] width 4 height 4
click at [492, 85] on icon "add styles" at bounding box center [491, 85] width 4 height 4
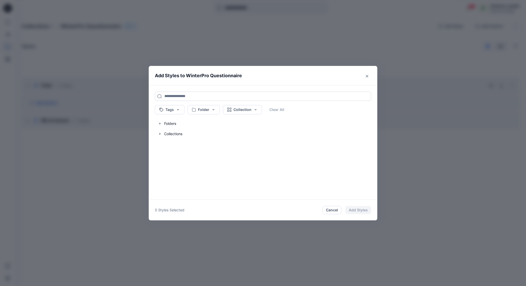
click at [187, 96] on input at bounding box center [263, 96] width 216 height 9
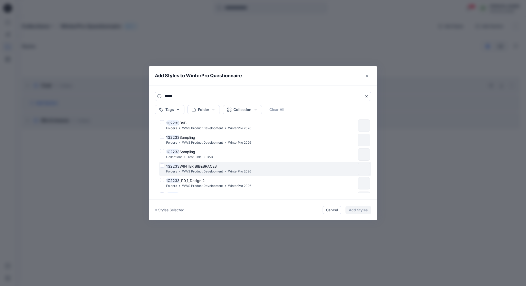
type input "******"
click at [203, 164] on span "WINTER BIB&BRACES" at bounding box center [198, 166] width 37 height 4
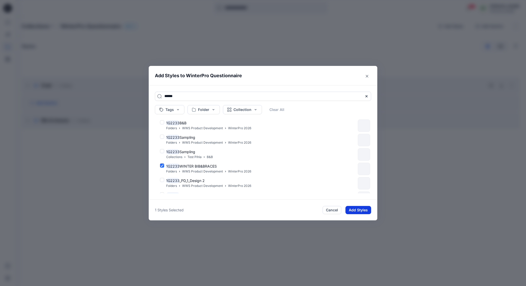
click at [360, 208] on button "Add Styles" at bounding box center [359, 210] width 26 height 8
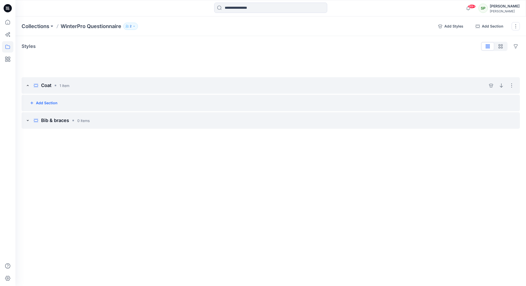
click at [28, 84] on icon at bounding box center [28, 85] width 4 height 4
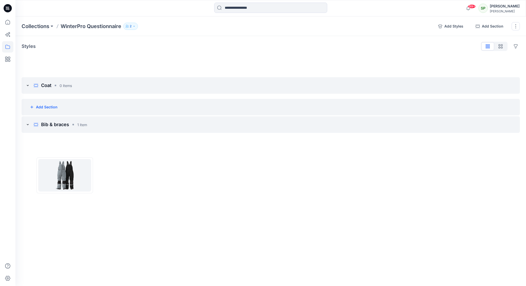
drag, startPoint x: 120, startPoint y: 135, endPoint x: 67, endPoint y: 164, distance: 60.7
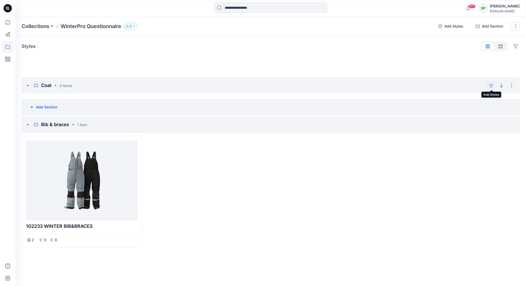
click at [493, 86] on icon "add styles" at bounding box center [491, 85] width 4 height 4
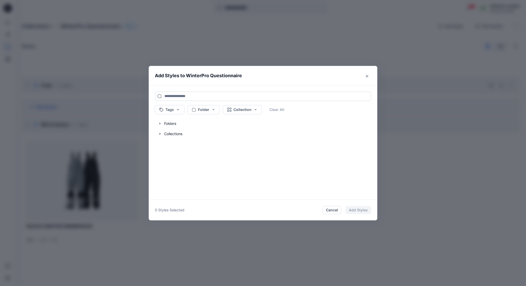
click at [174, 97] on input at bounding box center [263, 96] width 216 height 9
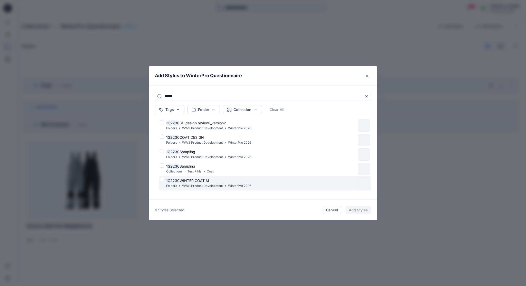
type input "******"
click at [193, 179] on span "WINTER COAT M" at bounding box center [195, 180] width 30 height 4
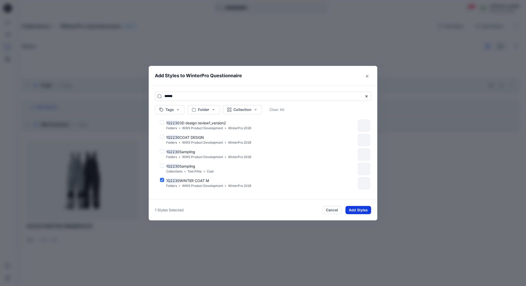
click at [361, 211] on button "Add Styles" at bounding box center [359, 210] width 26 height 8
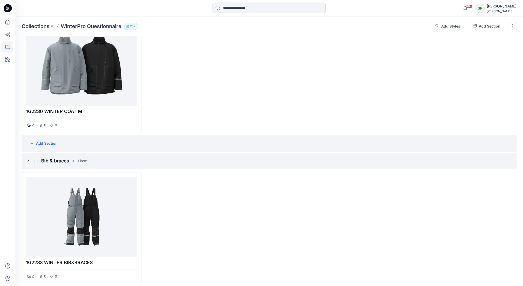
scroll to position [73, 0]
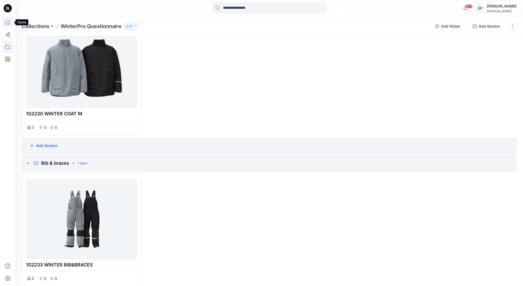
click at [7, 21] on icon at bounding box center [7, 21] width 11 height 11
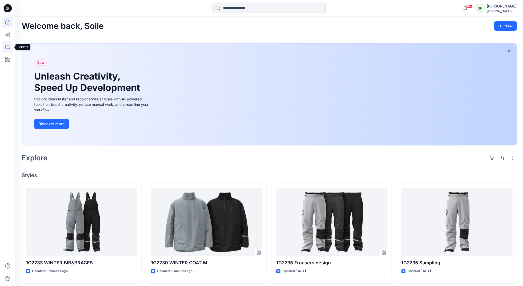
click at [7, 45] on icon at bounding box center [7, 47] width 5 height 4
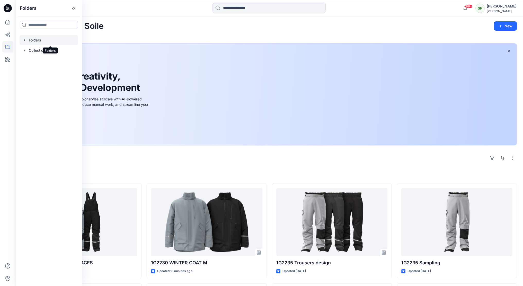
click at [44, 40] on div at bounding box center [49, 40] width 59 height 10
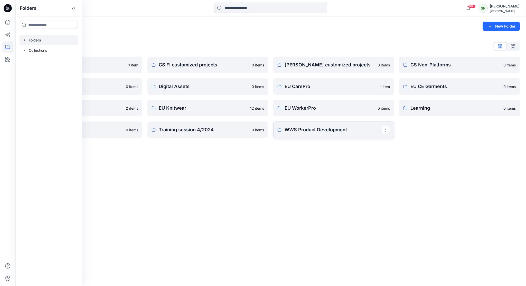
click at [323, 128] on p "WWS Product Development" at bounding box center [333, 129] width 97 height 7
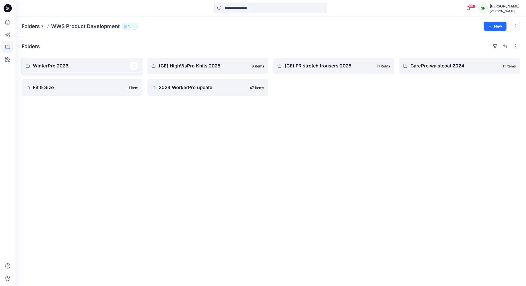
click at [70, 69] on p "WinterPro 2026" at bounding box center [81, 65] width 97 height 7
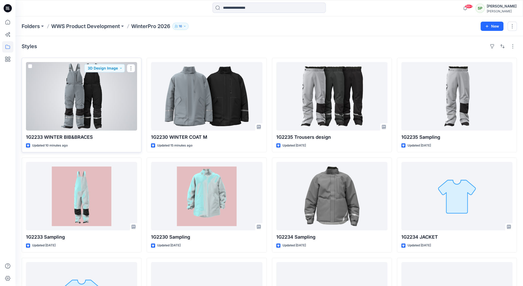
click at [88, 135] on p "1G2233 WINTER BIB&BRACES" at bounding box center [81, 136] width 111 height 7
click at [113, 105] on div at bounding box center [81, 96] width 111 height 68
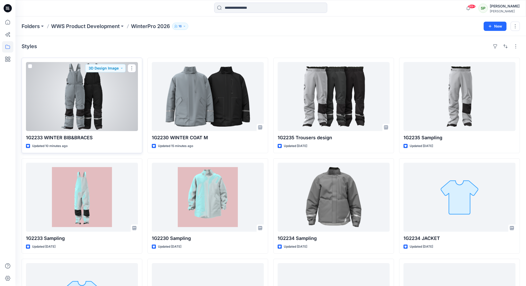
click at [113, 105] on div "Folders WWS Product Development WinterPro 2026 16 New Styles 1G2233 WINTER BIB&…" at bounding box center [270, 197] width 511 height 362
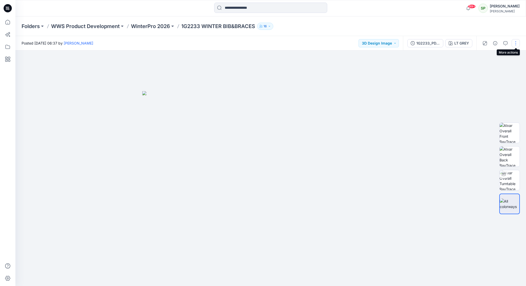
click at [518, 42] on button "button" at bounding box center [516, 43] width 8 height 8
click at [484, 67] on p "Edit" at bounding box center [483, 69] width 6 height 5
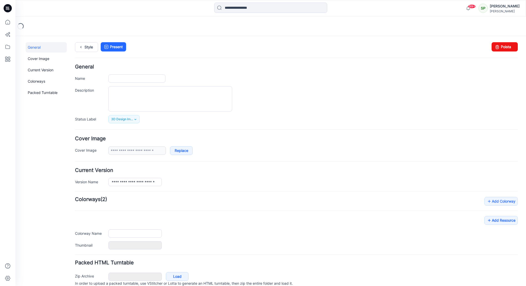
type input "**********"
type textarea "**********"
type input "*******"
type input "**********"
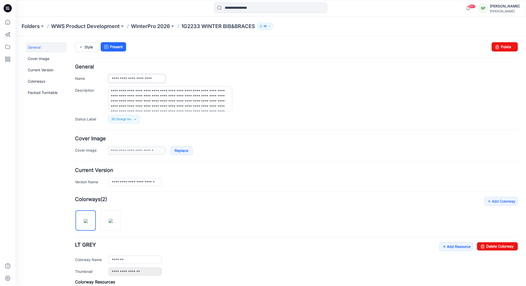
click at [162, 77] on input "**********" at bounding box center [136, 78] width 57 height 8
type input "**********"
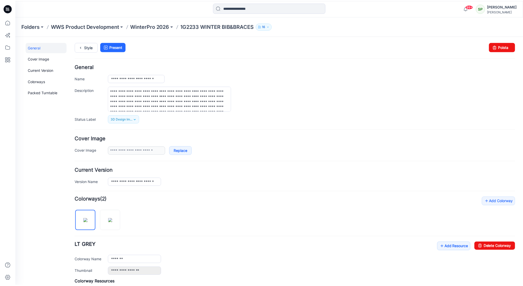
scroll to position [0, 0]
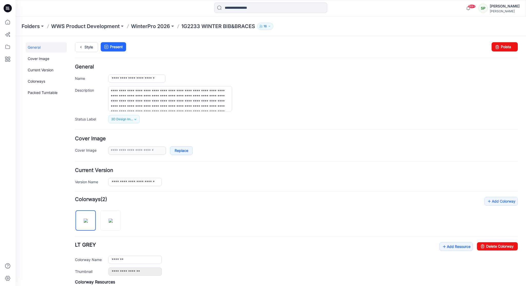
click at [365, 96] on div "**********" at bounding box center [313, 98] width 410 height 25
click at [38, 25] on p "Folders" at bounding box center [31, 26] width 18 height 7
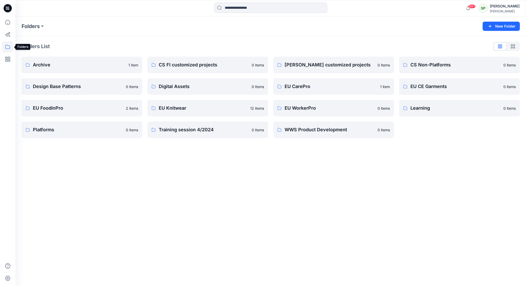
click at [10, 46] on icon at bounding box center [7, 46] width 11 height 11
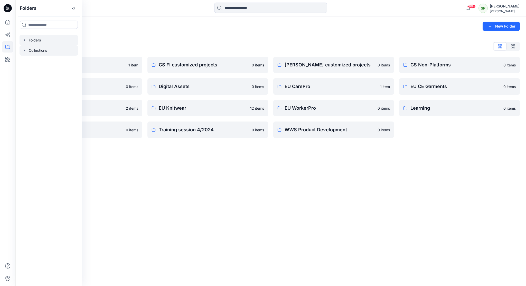
click at [51, 51] on div at bounding box center [49, 50] width 59 height 10
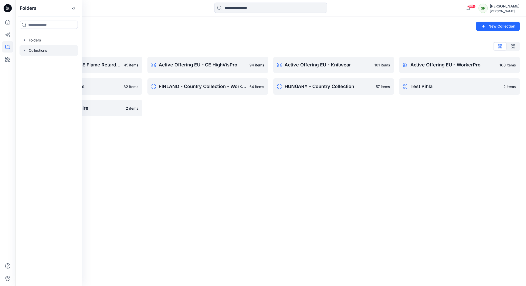
click at [184, 144] on div "Collections New Collection Collections List Active Offering EU - CE Flame Retar…" at bounding box center [270, 150] width 511 height 269
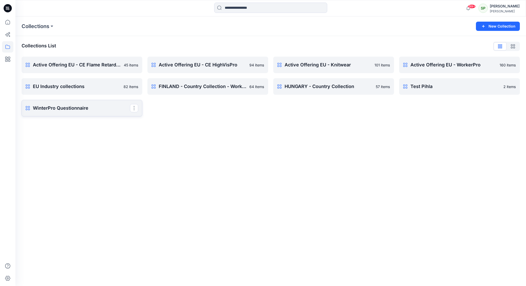
click at [84, 107] on p "WinterPro Questionnaire" at bounding box center [81, 107] width 97 height 7
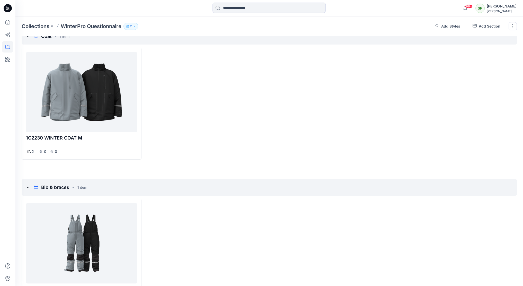
scroll to position [22, 0]
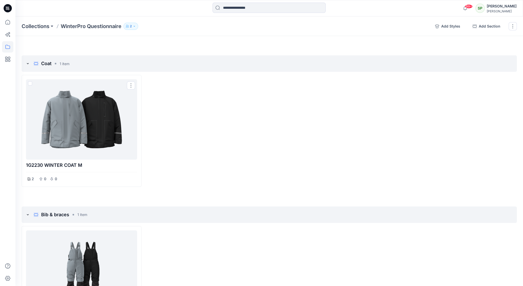
click at [93, 128] on div at bounding box center [81, 119] width 107 height 76
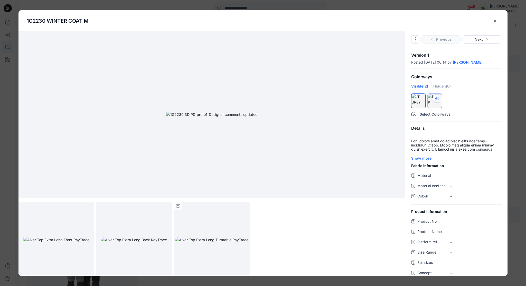
click at [437, 100] on icon "hide/show colorway" at bounding box center [437, 98] width 4 height 4
click at [437, 104] on div at bounding box center [456, 101] width 103 height 16
click at [444, 91] on div "Hidden (1)" at bounding box center [441, 87] width 17 height 9
click at [417, 90] on div "Visible (1)" at bounding box center [419, 87] width 16 height 9
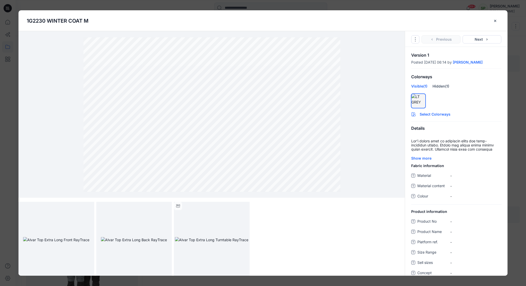
click at [427, 117] on button "Select Colorways" at bounding box center [456, 113] width 103 height 8
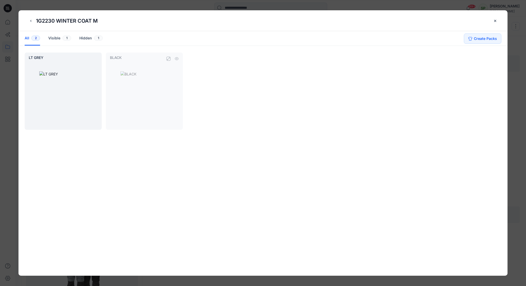
click at [144, 86] on div at bounding box center [144, 95] width 77 height 69
click at [91, 37] on div "Hidden 1" at bounding box center [90, 38] width 23 height 14
click at [51, 37] on div "Visible 1" at bounding box center [59, 38] width 23 height 14
click at [32, 36] on button "2" at bounding box center [35, 37] width 9 height 5
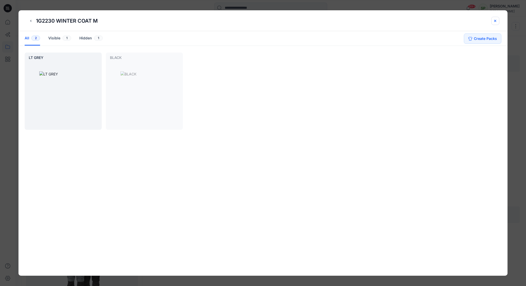
click at [498, 21] on button "close-btn" at bounding box center [496, 21] width 8 height 8
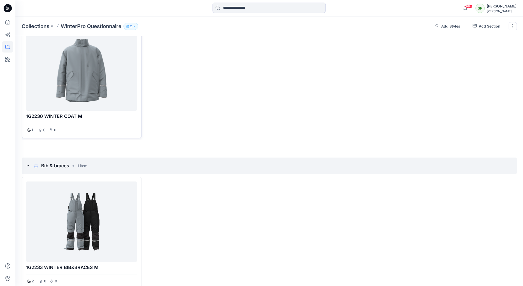
scroll to position [73, 0]
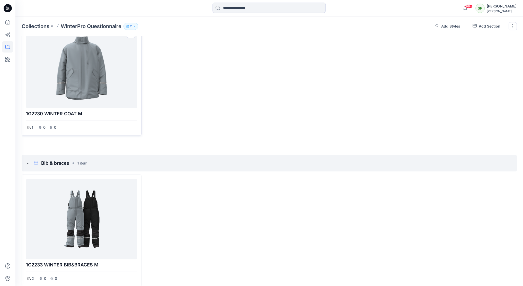
click at [79, 76] on div at bounding box center [81, 68] width 107 height 76
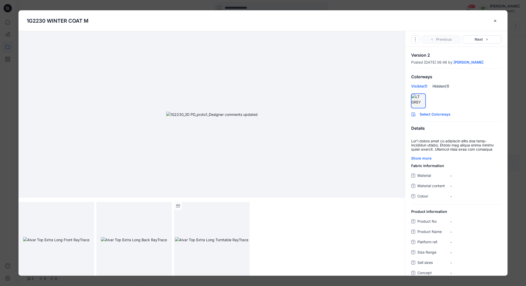
click at [436, 117] on button "Select Colorways" at bounding box center [456, 113] width 103 height 8
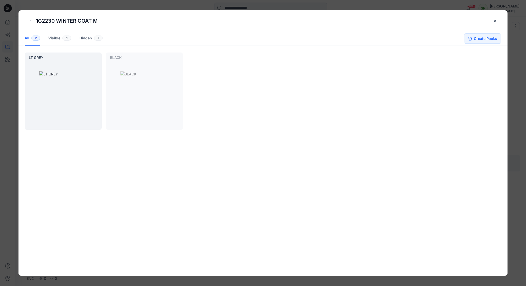
click at [35, 38] on button "2" at bounding box center [35, 37] width 9 height 5
click at [89, 37] on div "Hidden 1" at bounding box center [90, 38] width 23 height 14
click at [97, 37] on button "1" at bounding box center [98, 37] width 9 height 5
click at [68, 39] on button "1" at bounding box center [66, 37] width 9 height 5
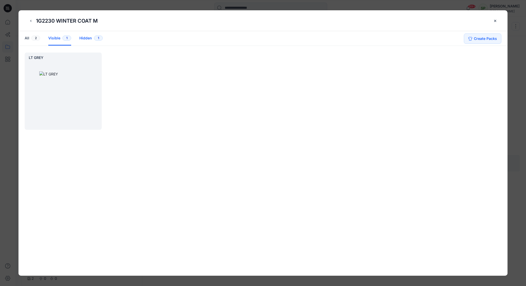
click at [89, 38] on div "Hidden 1" at bounding box center [90, 38] width 23 height 14
click at [54, 62] on div at bounding box center [63, 95] width 77 height 69
click at [96, 57] on icon "hide/show colorway" at bounding box center [96, 59] width 4 height 4
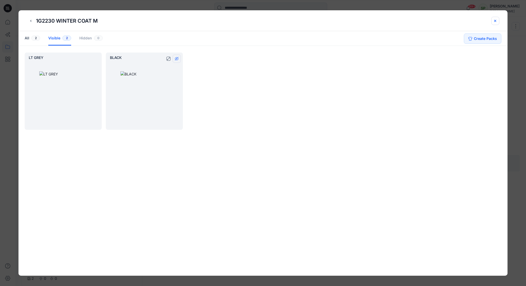
click at [495, 20] on icon "close-btn" at bounding box center [496, 21] width 2 height 2
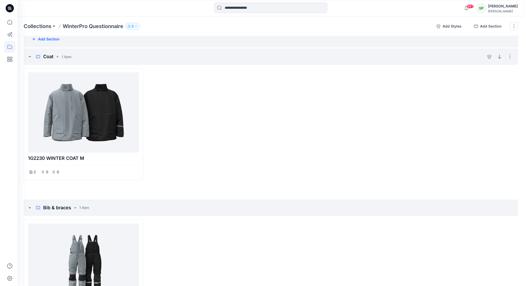
scroll to position [22, 0]
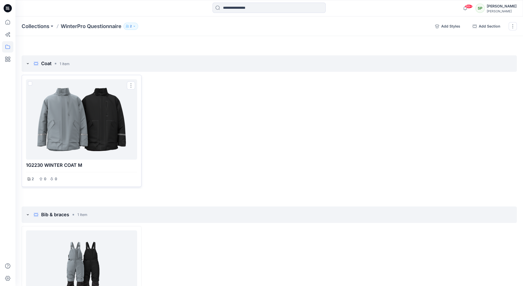
click at [113, 104] on div at bounding box center [81, 119] width 107 height 76
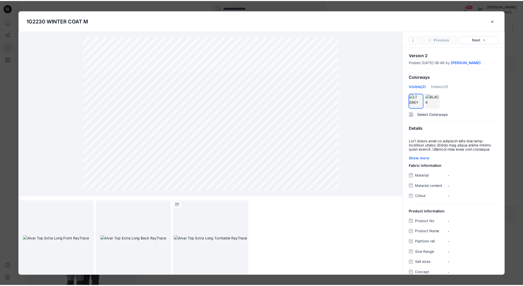
scroll to position [2, 0]
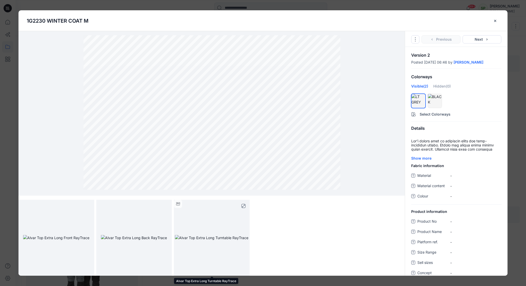
click at [220, 235] on img at bounding box center [212, 237] width 74 height 5
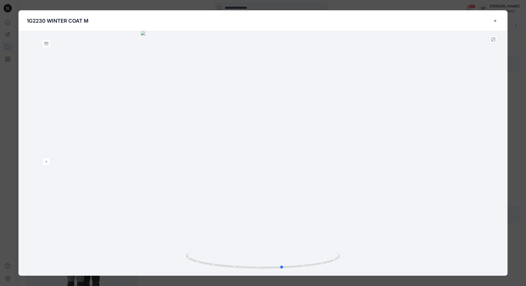
drag, startPoint x: 317, startPoint y: 265, endPoint x: 183, endPoint y: 254, distance: 135.1
click at [183, 254] on div at bounding box center [263, 153] width 489 height 244
drag, startPoint x: 327, startPoint y: 263, endPoint x: 276, endPoint y: 263, distance: 51.9
click at [276, 263] on icon at bounding box center [264, 259] width 156 height 19
click at [495, 17] on button "close-btn" at bounding box center [496, 21] width 8 height 8
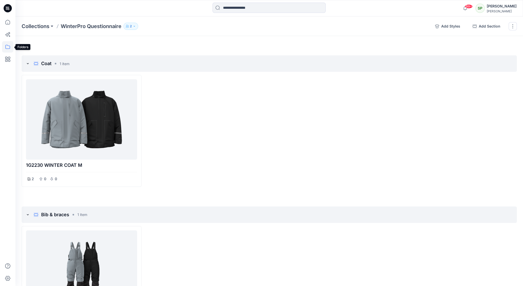
click at [7, 47] on icon at bounding box center [7, 46] width 11 height 11
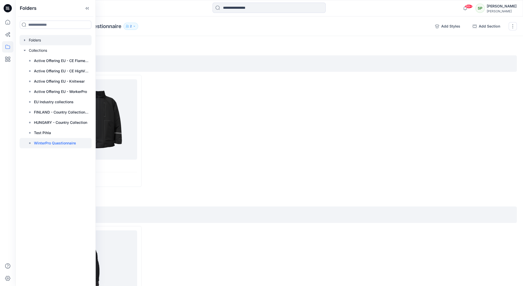
click at [44, 40] on div at bounding box center [56, 40] width 72 height 10
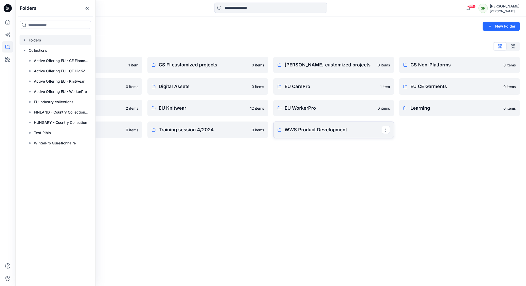
click at [324, 132] on p "WWS Product Development" at bounding box center [333, 129] width 97 height 7
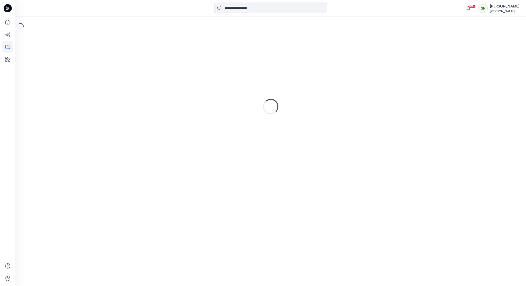
click at [324, 132] on div "Loading..." at bounding box center [271, 106] width 499 height 129
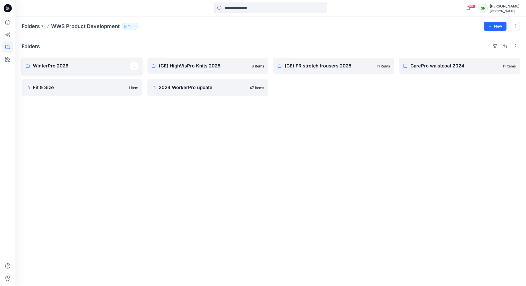
click at [37, 65] on p "WinterPro 2026" at bounding box center [81, 65] width 97 height 7
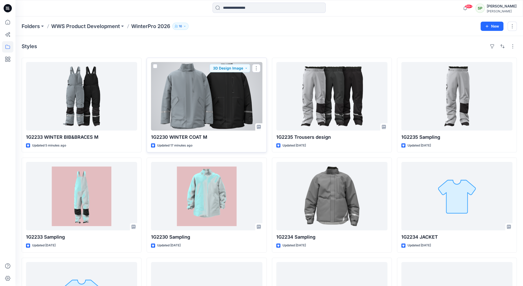
click at [216, 87] on div at bounding box center [206, 96] width 111 height 68
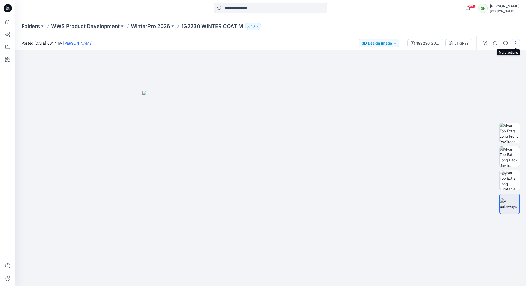
click at [517, 42] on button "button" at bounding box center [516, 43] width 8 height 8
click at [480, 69] on p "Edit" at bounding box center [483, 69] width 6 height 5
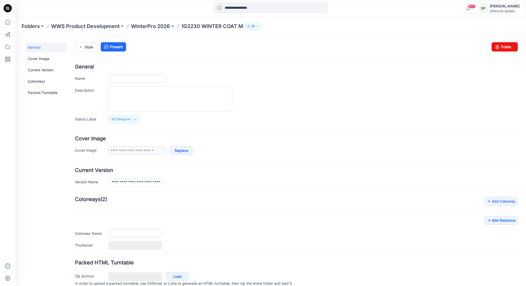
type input "**********"
type textarea "**********"
type input "*******"
type input "**********"
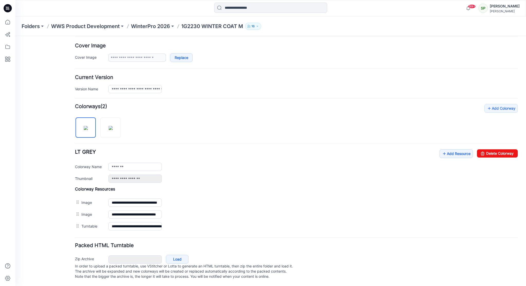
scroll to position [97, 0]
click at [453, 151] on link "Add Resource" at bounding box center [456, 153] width 33 height 9
click at [162, 23] on p "WinterPro 2026" at bounding box center [150, 26] width 39 height 7
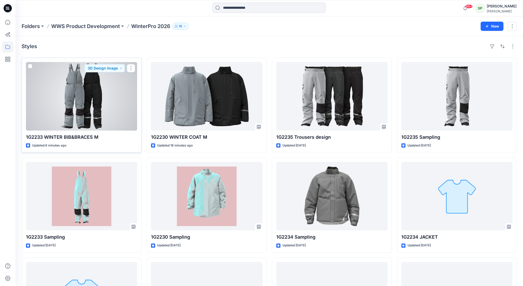
click at [96, 93] on div at bounding box center [81, 96] width 111 height 68
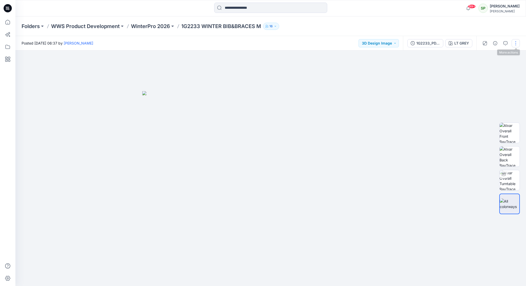
click at [520, 43] on button "button" at bounding box center [516, 43] width 8 height 8
click at [486, 68] on p "Edit" at bounding box center [483, 69] width 6 height 5
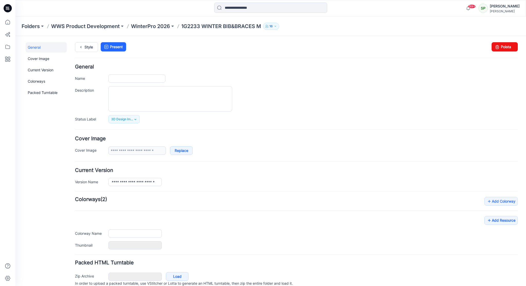
type input "**********"
type textarea "**********"
type input "*******"
type input "**********"
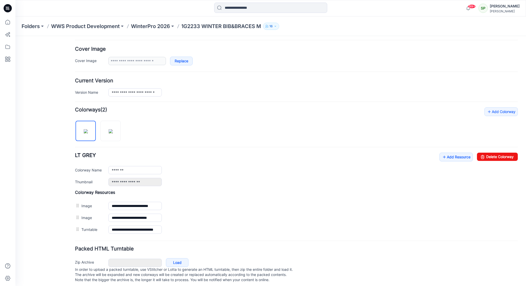
scroll to position [97, 0]
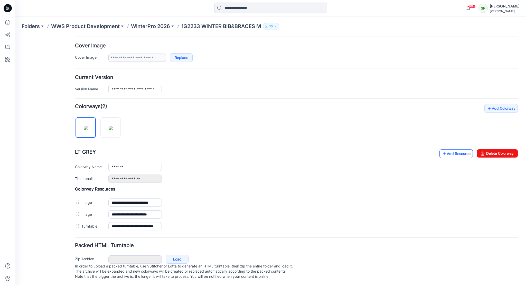
click at [454, 149] on link "Add Resource" at bounding box center [456, 153] width 33 height 9
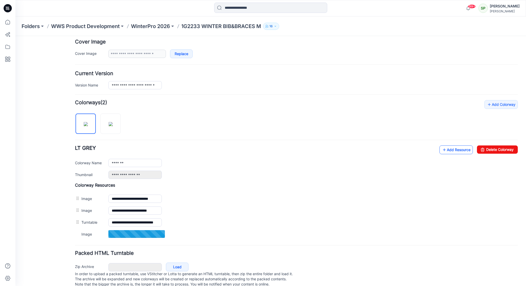
click at [450, 149] on link "Add Resource" at bounding box center [456, 149] width 33 height 9
click at [451, 148] on link "Add Resource" at bounding box center [456, 149] width 33 height 9
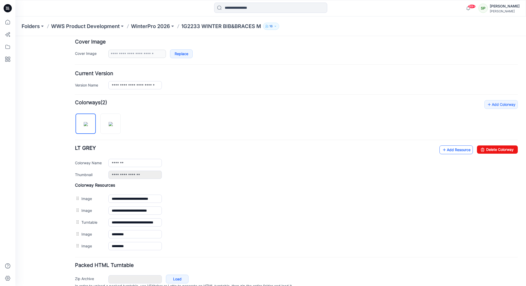
click at [455, 149] on link "Add Resource" at bounding box center [456, 149] width 33 height 9
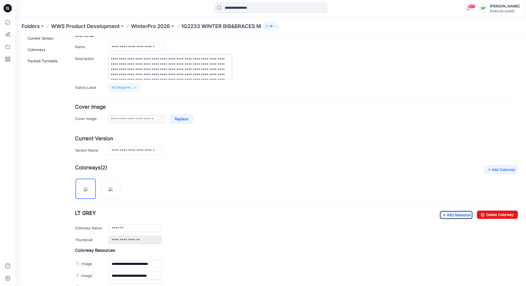
scroll to position [29, 0]
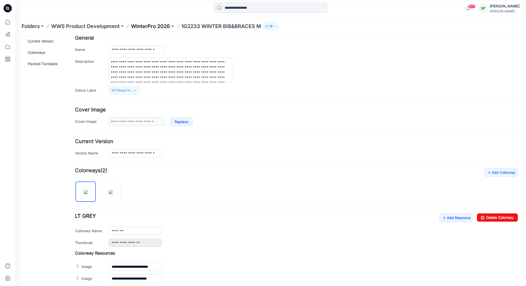
click at [145, 25] on p "WinterPro 2026" at bounding box center [150, 26] width 39 height 7
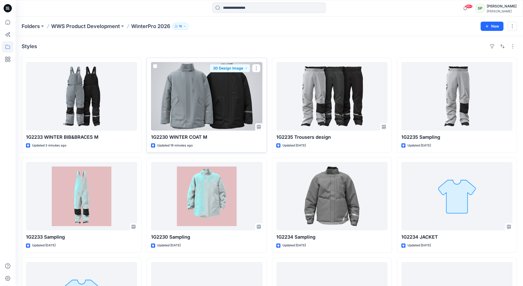
click at [226, 93] on div at bounding box center [206, 96] width 111 height 68
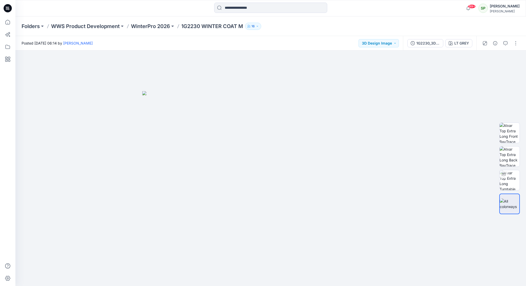
click at [515, 38] on div at bounding box center [501, 43] width 48 height 14
click at [516, 44] on button "button" at bounding box center [516, 43] width 8 height 8
click at [490, 70] on button "Edit" at bounding box center [494, 70] width 47 height 10
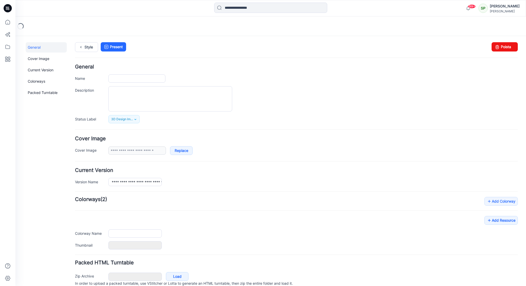
type input "**********"
type textarea "**********"
type input "*******"
type input "**********"
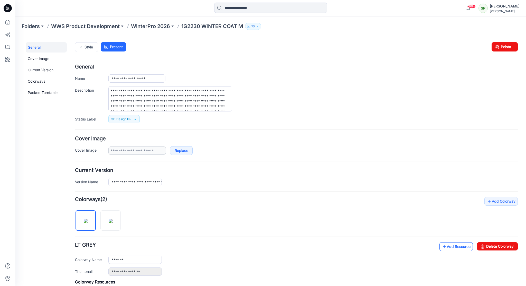
click at [457, 246] on link "Add Resource" at bounding box center [456, 246] width 33 height 9
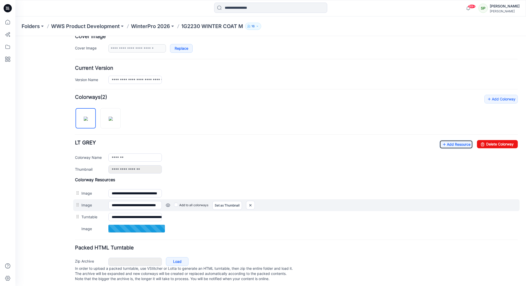
scroll to position [103, 0]
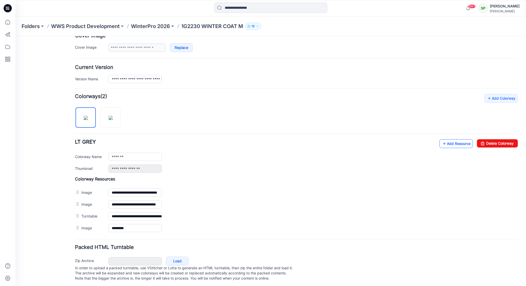
click at [457, 141] on link "Add Resource" at bounding box center [456, 143] width 33 height 9
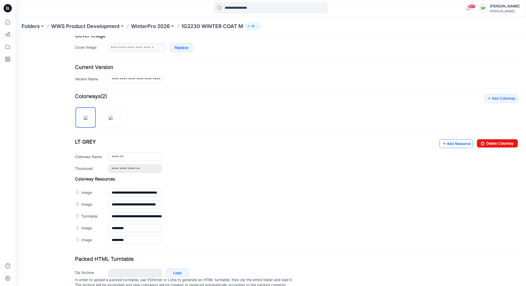
click at [451, 143] on link "Add Resource" at bounding box center [456, 143] width 33 height 9
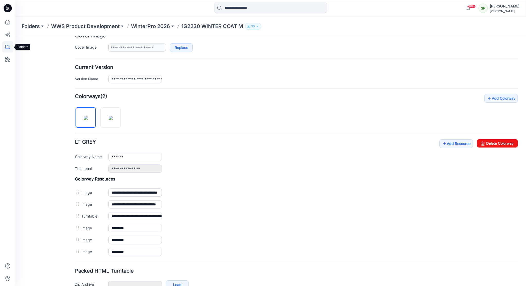
click at [8, 45] on icon at bounding box center [7, 47] width 5 height 4
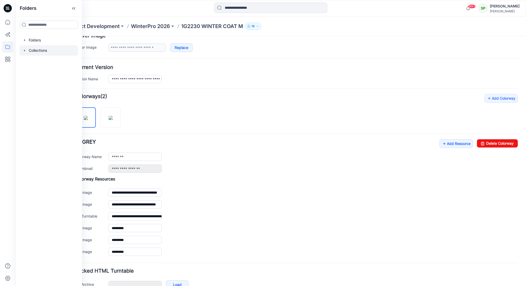
click at [41, 50] on div at bounding box center [49, 50] width 59 height 10
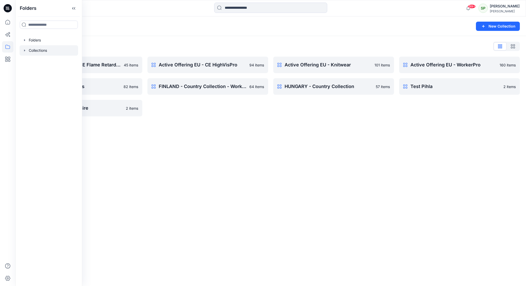
click at [159, 115] on div "Active Offering EU - CE HighVisPro 94 items FINLAND - Country Collection - Work…" at bounding box center [208, 87] width 121 height 60
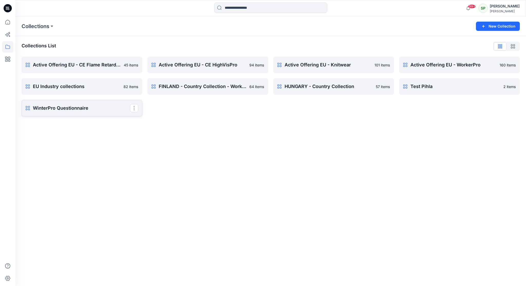
click at [97, 109] on p "WinterPro Questionnaire" at bounding box center [81, 107] width 97 height 7
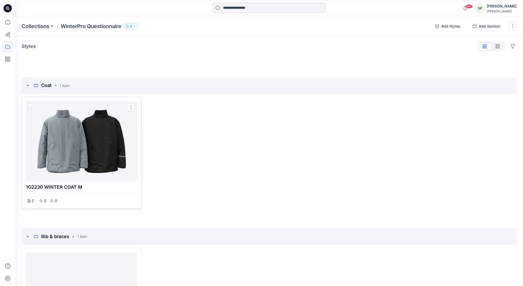
click at [104, 149] on div at bounding box center [81, 141] width 107 height 76
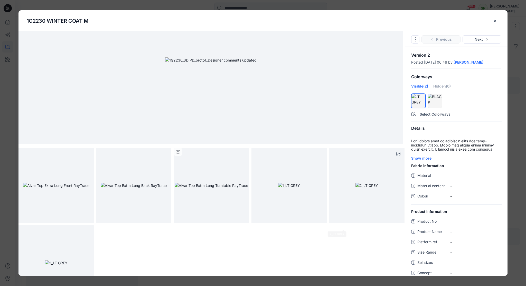
scroll to position [79, 0]
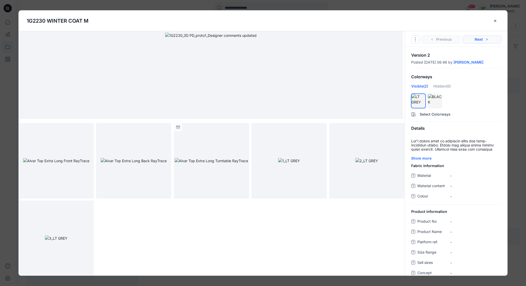
click at [479, 37] on button "Next" at bounding box center [482, 39] width 39 height 8
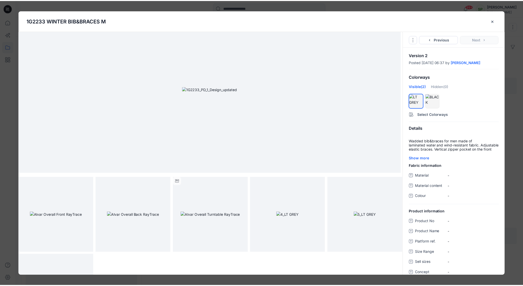
scroll to position [2, 0]
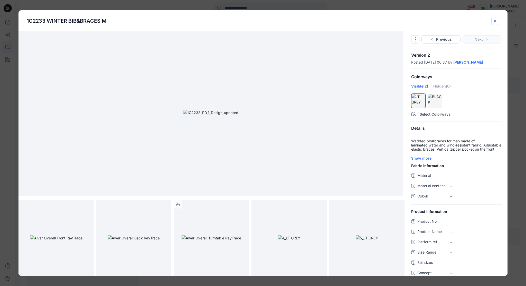
click at [497, 20] on icon "close-btn" at bounding box center [496, 21] width 2 height 2
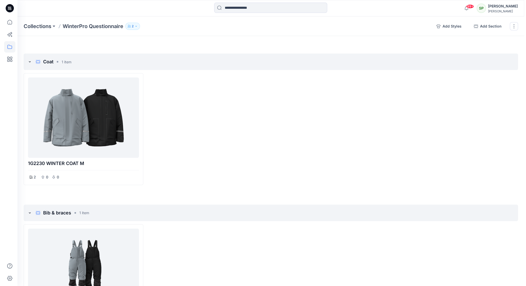
scroll to position [26, 0]
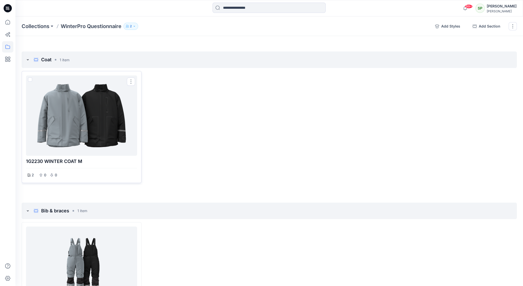
click at [79, 109] on div at bounding box center [81, 115] width 107 height 76
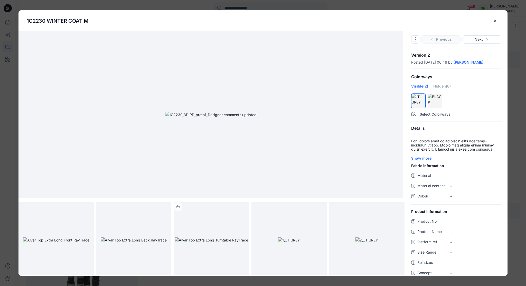
click at [426, 161] on div "Show more" at bounding box center [456, 157] width 90 height 5
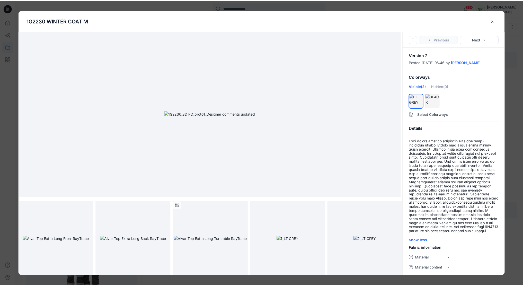
scroll to position [0, 0]
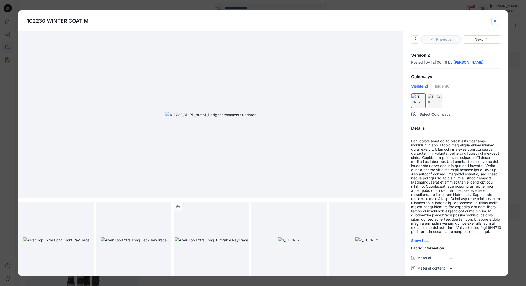
click at [496, 20] on icon "close-btn" at bounding box center [495, 21] width 4 height 4
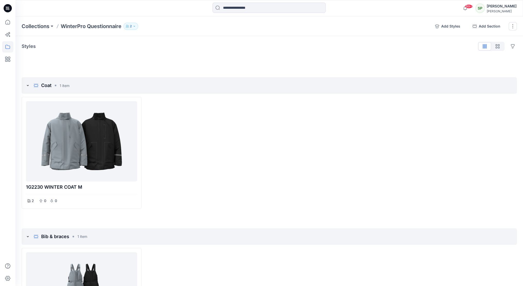
click at [101, 25] on p "WinterPro Questionnaire" at bounding box center [91, 26] width 61 height 7
click at [515, 27] on button "button" at bounding box center [512, 26] width 8 height 8
click at [243, 56] on div at bounding box center [269, 58] width 495 height 4
click at [34, 25] on p "Collections" at bounding box center [36, 26] width 28 height 7
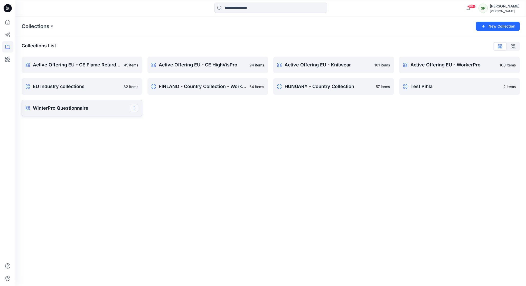
click at [135, 107] on button "button" at bounding box center [134, 108] width 8 height 8
click at [94, 108] on p "WinterPro Questionnaire" at bounding box center [81, 107] width 97 height 7
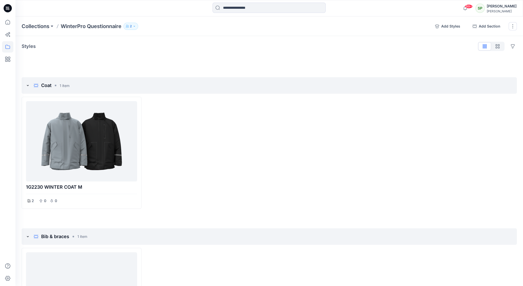
click at [131, 25] on p "2" at bounding box center [131, 26] width 2 height 6
click at [193, 41] on icon "button" at bounding box center [194, 42] width 4 height 4
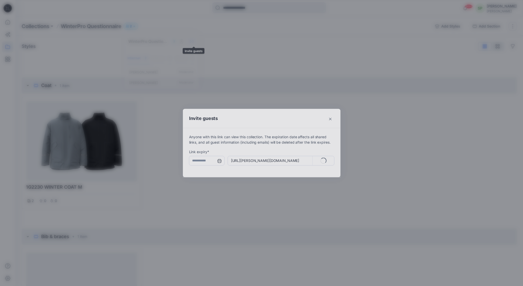
type input "**********"
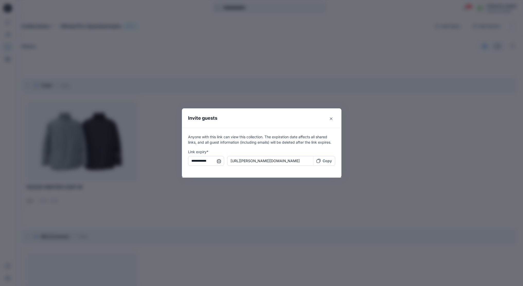
click at [329, 159] on p "Copy" at bounding box center [326, 160] width 9 height 5
click at [332, 118] on icon "Close" at bounding box center [331, 118] width 3 height 3
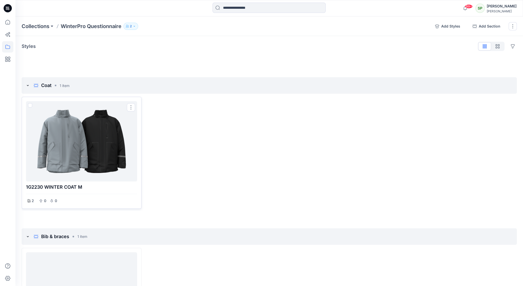
click at [103, 148] on div at bounding box center [81, 141] width 107 height 76
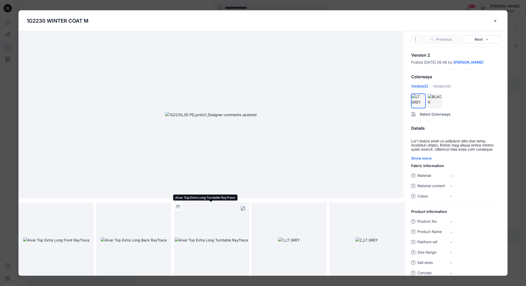
click at [224, 237] on img at bounding box center [212, 239] width 74 height 5
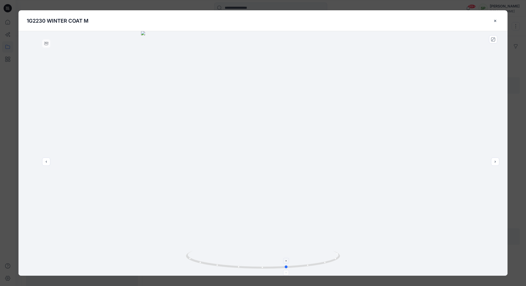
drag, startPoint x: 336, startPoint y: 258, endPoint x: 206, endPoint y: 245, distance: 130.7
click at [495, 19] on icon "close-btn" at bounding box center [495, 21] width 4 height 4
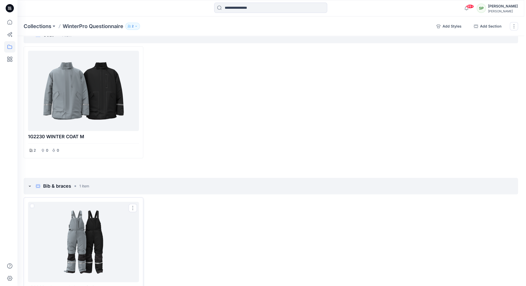
scroll to position [77, 0]
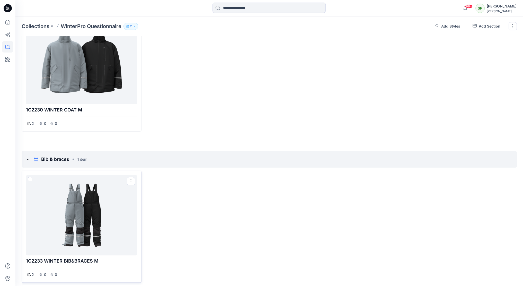
click at [87, 229] on div at bounding box center [81, 215] width 107 height 76
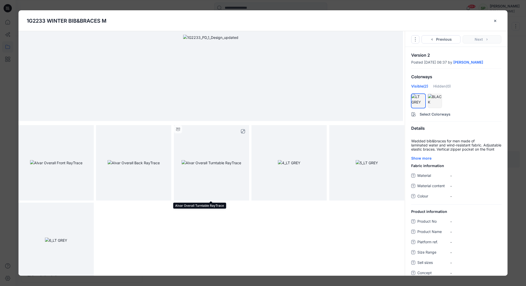
click at [217, 165] on img at bounding box center [212, 162] width 60 height 5
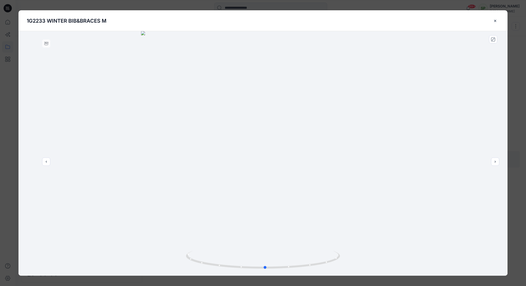
drag, startPoint x: 330, startPoint y: 263, endPoint x: 178, endPoint y: 254, distance: 152.2
click at [178, 254] on div at bounding box center [263, 153] width 489 height 244
click at [495, 17] on button "close-btn" at bounding box center [496, 21] width 8 height 8
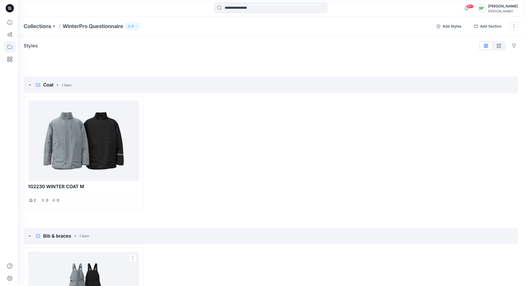
scroll to position [0, 0]
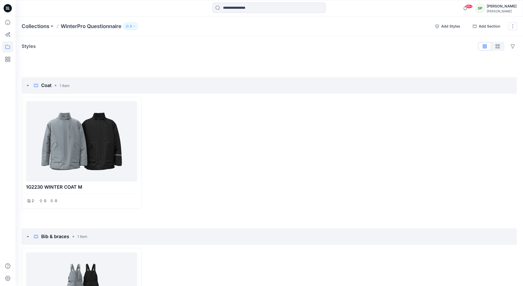
click at [85, 26] on p "WinterPro Questionnaire" at bounding box center [91, 26] width 61 height 7
click at [46, 25] on p "Collections" at bounding box center [36, 26] width 28 height 7
